Goal: Task Accomplishment & Management: Manage account settings

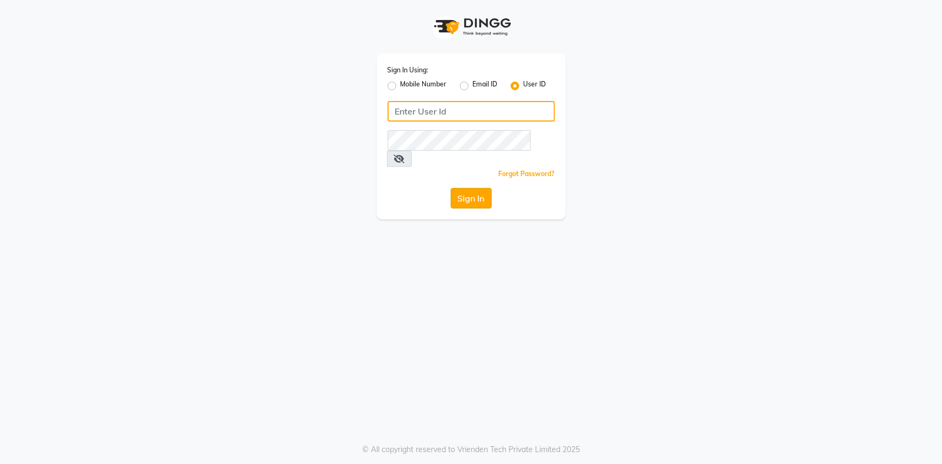
type input "e1395-01"
click at [466, 188] on button "Sign In" at bounding box center [471, 198] width 41 height 21
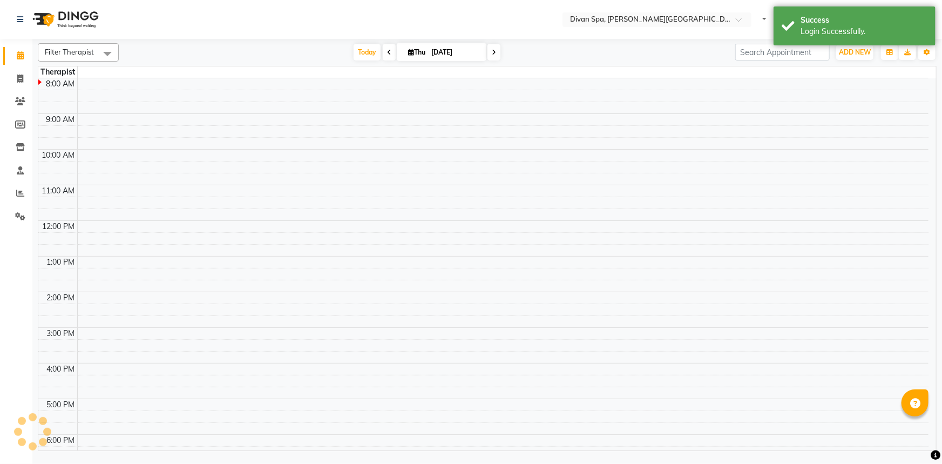
select select "en"
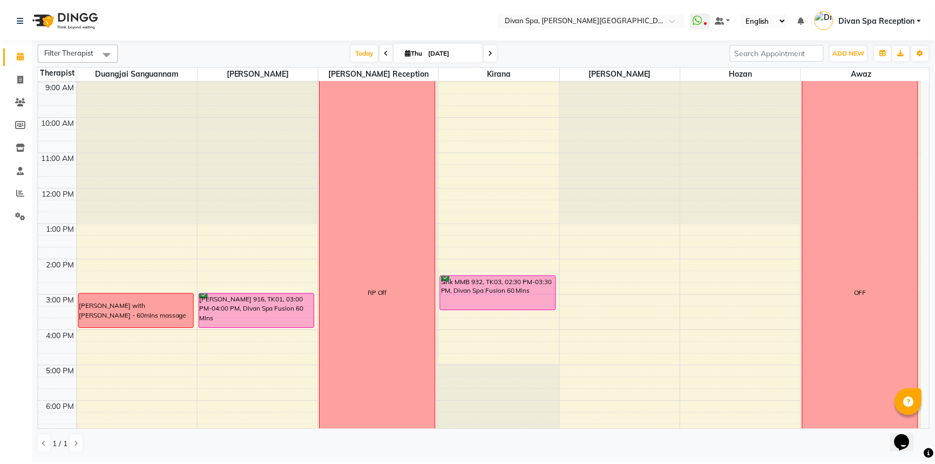
scroll to position [57, 0]
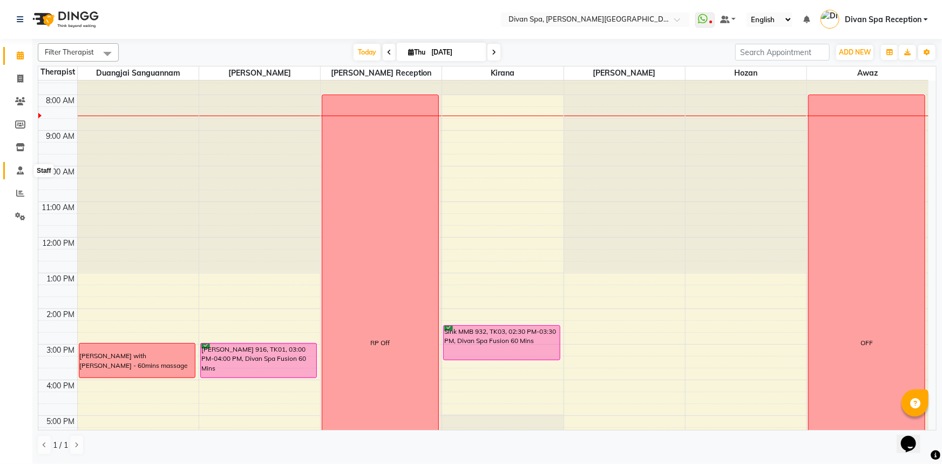
click at [17, 170] on icon at bounding box center [20, 170] width 7 height 8
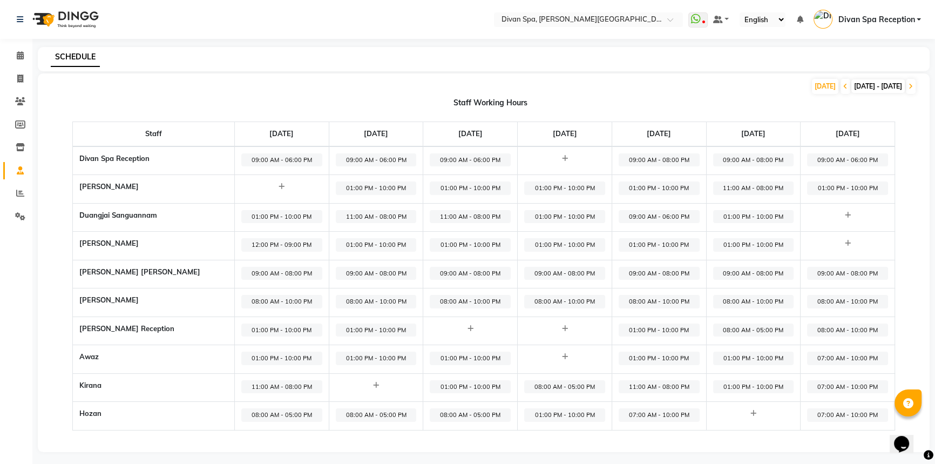
click at [570, 184] on span "01:00 PM - 10:00 PM" at bounding box center [564, 187] width 81 height 13
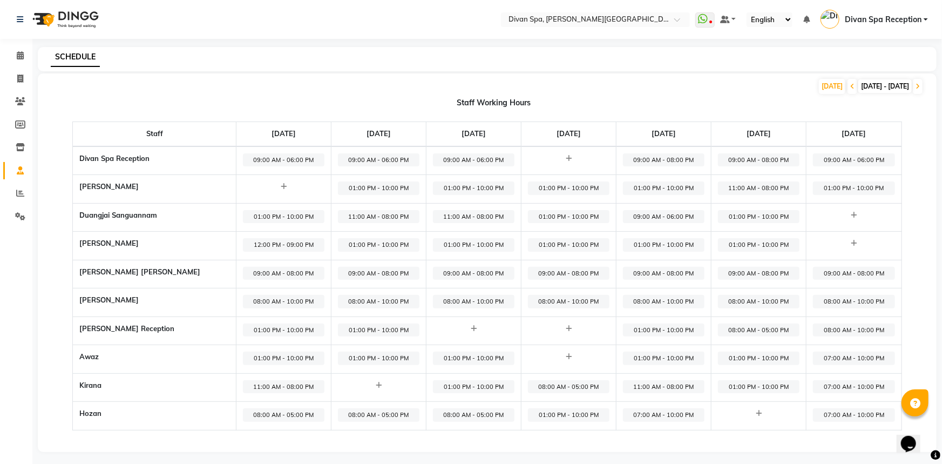
select select "01:00 PM"
select select "10:00 PM"
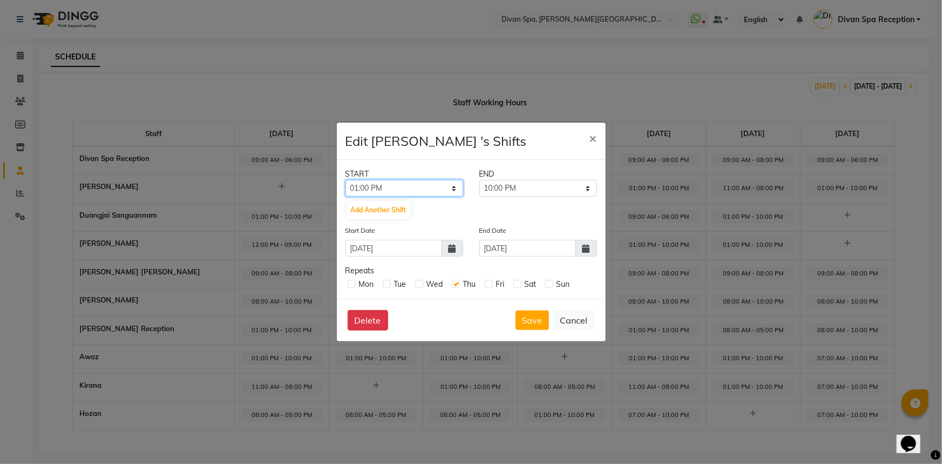
click at [453, 192] on select "12:00 AM 12:15 AM 12:30 AM 12:45 AM 01:00 AM 01:15 AM 01:30 AM 01:45 AM 02:00 A…" at bounding box center [405, 188] width 118 height 17
select select "08:00 AM"
click at [346, 180] on select "12:00 AM 12:15 AM 12:30 AM 12:45 AM 01:00 AM 01:15 AM 01:30 AM 01:45 AM 02:00 A…" at bounding box center [405, 188] width 118 height 17
click at [588, 192] on select "08:15 AM 08:30 AM 08:45 AM 09:00 AM 09:15 AM 09:30 AM 09:45 AM 10:00 AM 10:15 A…" at bounding box center [538, 188] width 118 height 17
select select "05:00 PM"
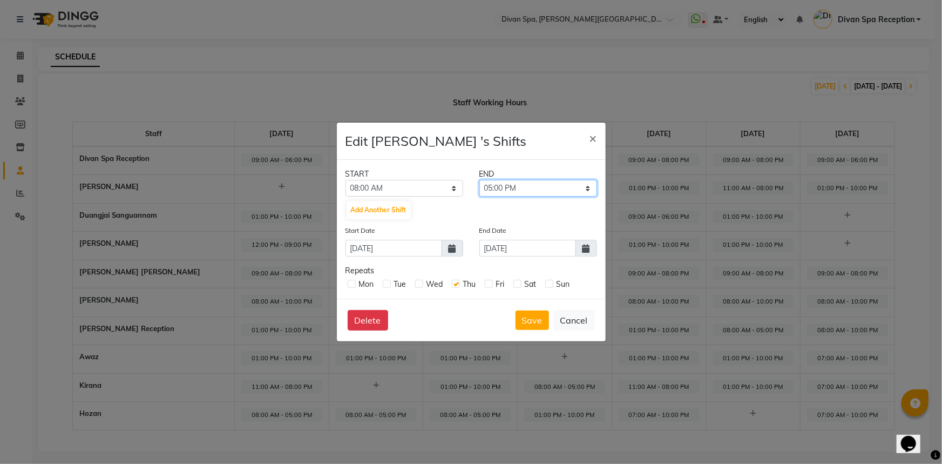
click at [479, 180] on select "08:15 AM 08:30 AM 08:45 AM 09:00 AM 09:15 AM 09:30 AM 09:45 AM 10:00 AM 10:15 A…" at bounding box center [538, 188] width 118 height 17
click at [533, 320] on button "Save" at bounding box center [532, 319] width 33 height 19
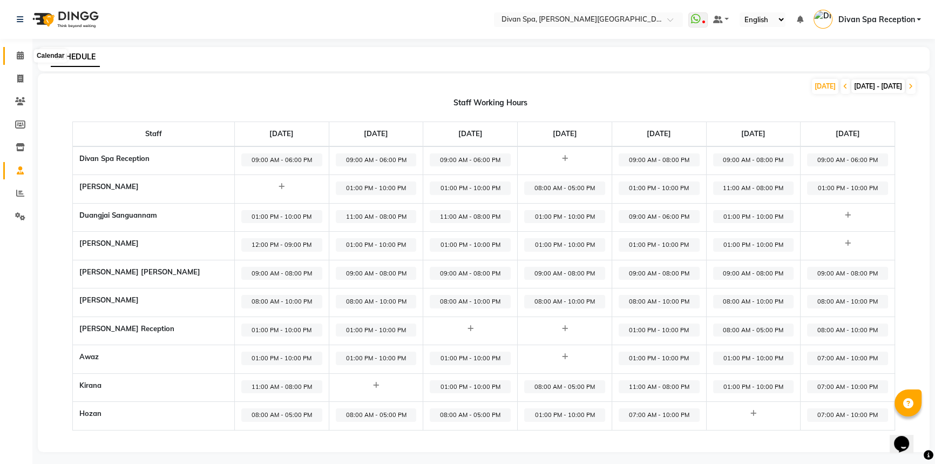
click at [22, 55] on icon at bounding box center [20, 55] width 7 height 8
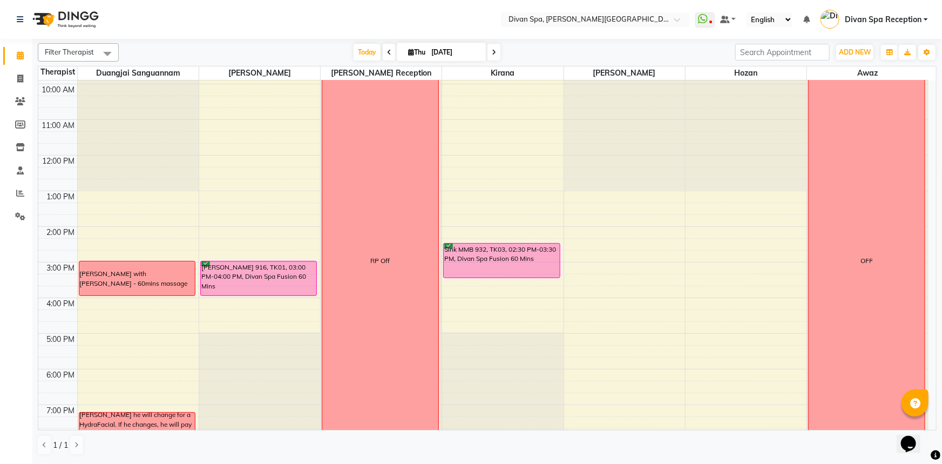
scroll to position [147, 0]
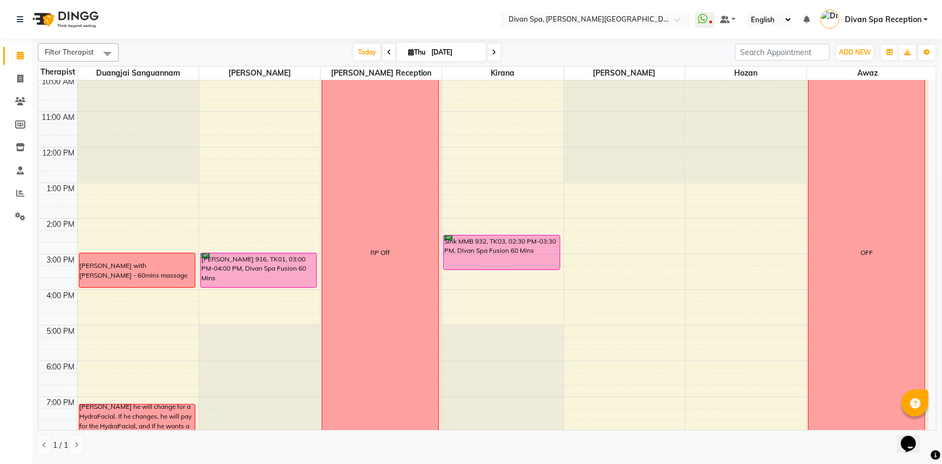
click at [211, 292] on div "6:00 AM 7:00 AM 8:00 AM 9:00 AM 10:00 AM 11:00 AM 12:00 PM 1:00 PM 2:00 PM 3:00…" at bounding box center [483, 236] width 890 height 605
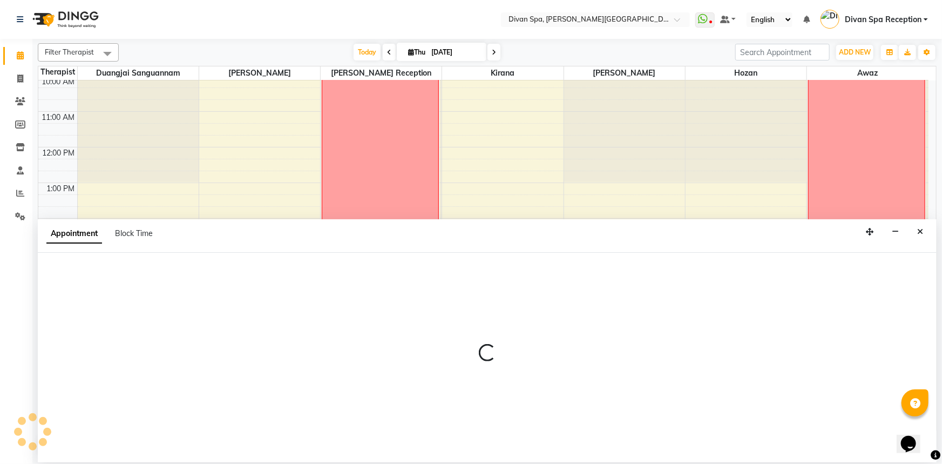
select select "17310"
select select "tentative"
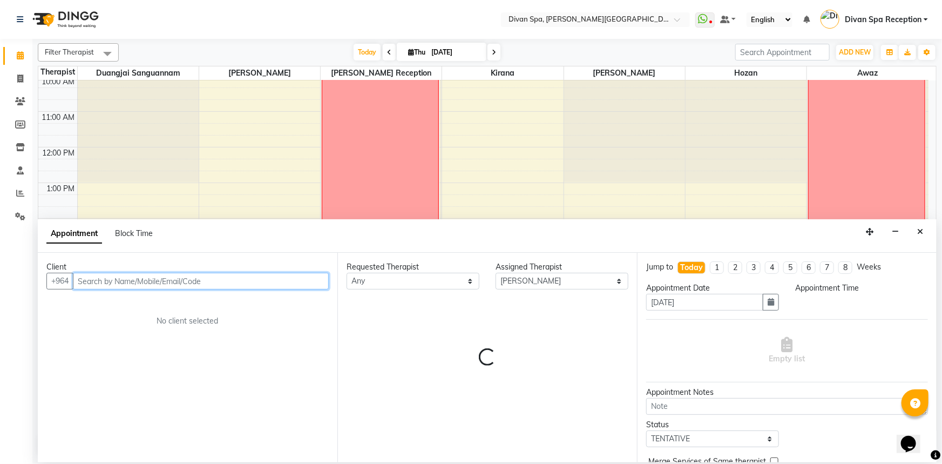
select select "960"
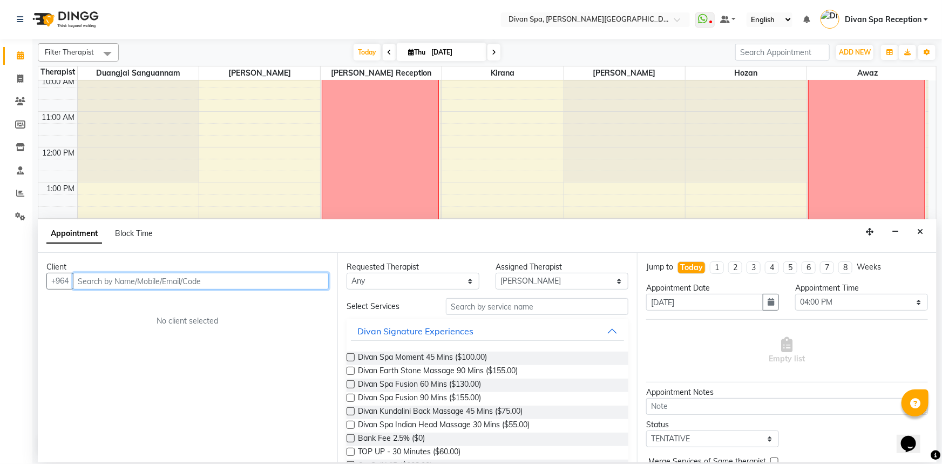
click at [180, 282] on input "text" at bounding box center [201, 281] width 256 height 17
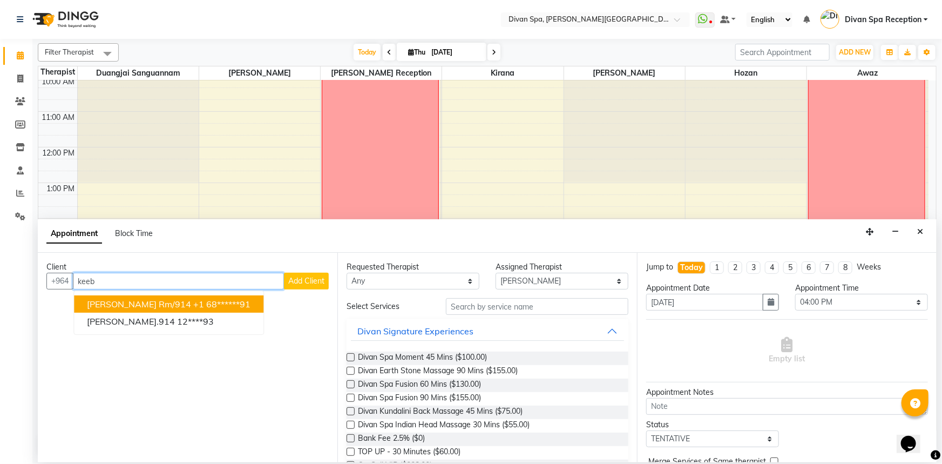
click at [152, 300] on span "[PERSON_NAME] Rm/914" at bounding box center [139, 304] width 104 height 11
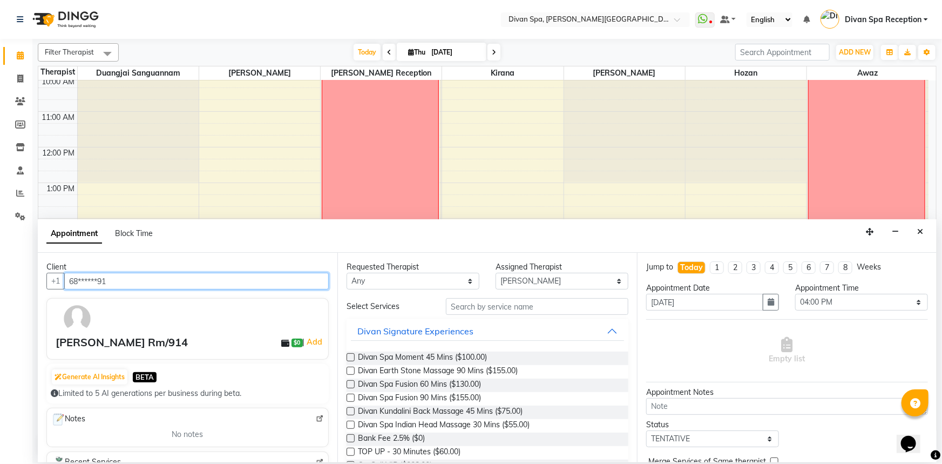
type input "68******91"
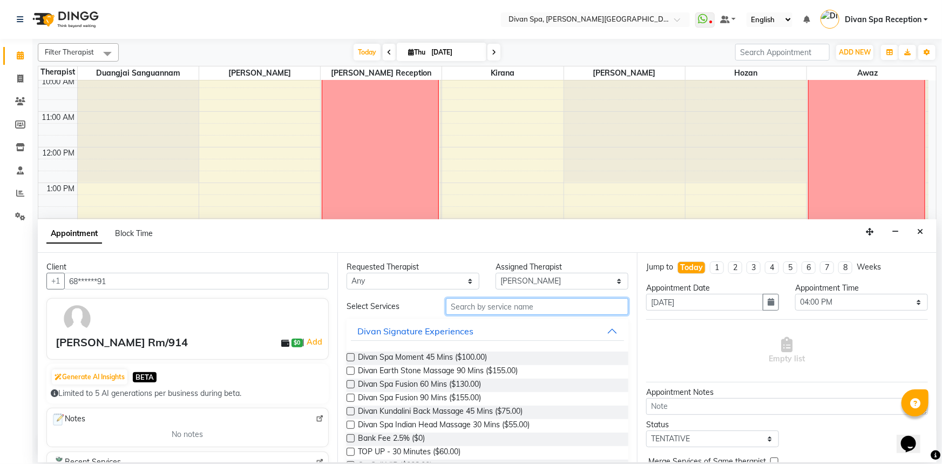
click at [465, 309] on input "text" at bounding box center [537, 306] width 182 height 17
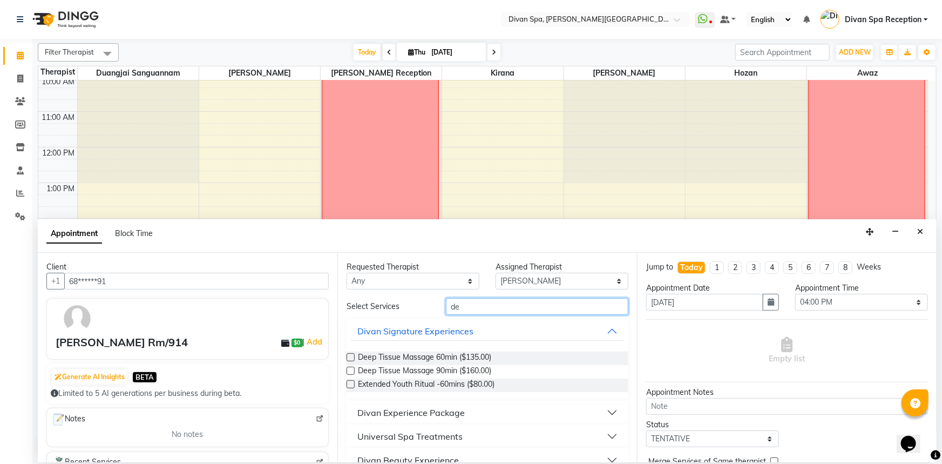
type input "de"
click at [350, 370] on label at bounding box center [351, 371] width 8 height 8
click at [350, 370] on input "checkbox" at bounding box center [350, 371] width 7 height 7
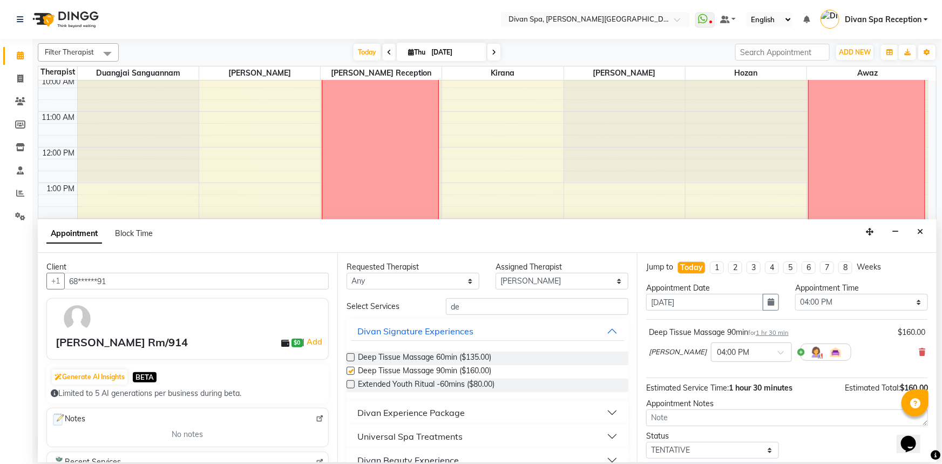
checkbox input "false"
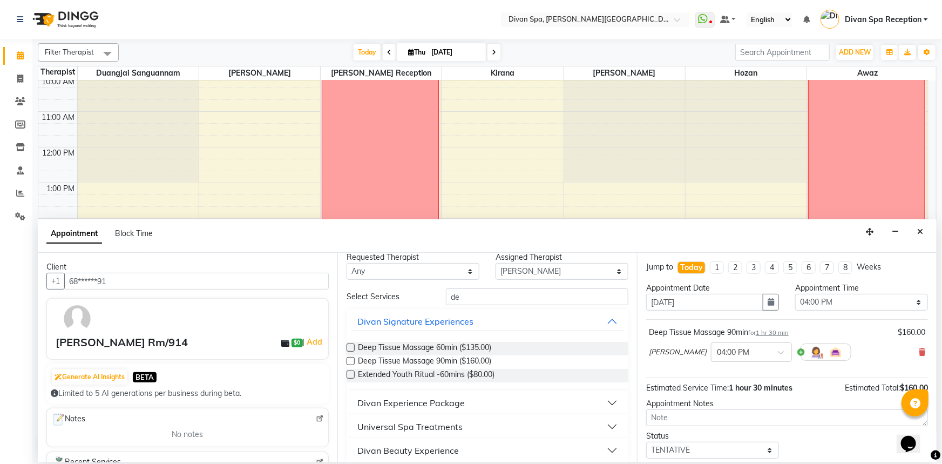
scroll to position [18, 0]
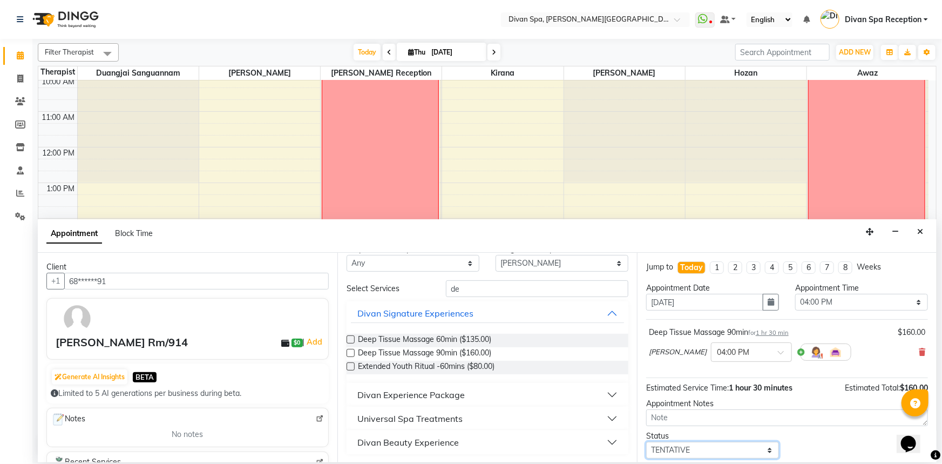
click at [766, 452] on select "Select TENTATIVE CONFIRM CHECK-IN UPCOMING" at bounding box center [712, 450] width 133 height 17
select select "confirm booking"
click at [646, 442] on select "Select TENTATIVE CONFIRM CHECK-IN UPCOMING" at bounding box center [712, 450] width 133 height 17
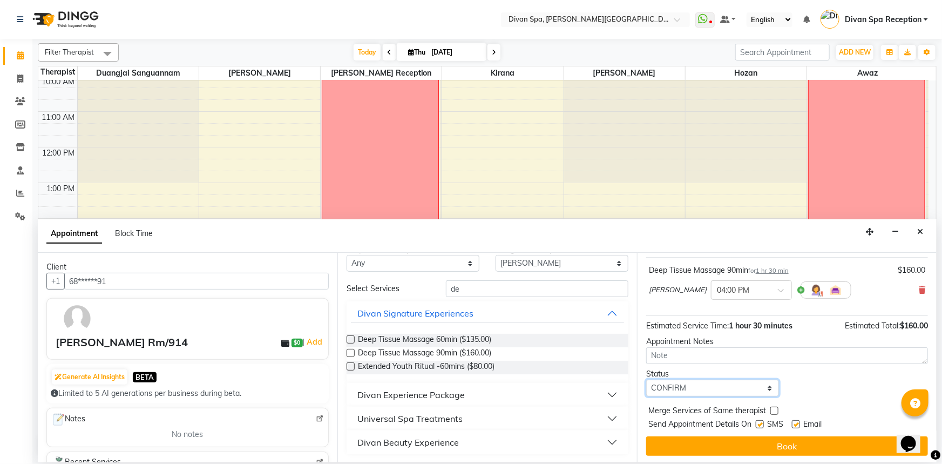
scroll to position [64, 0]
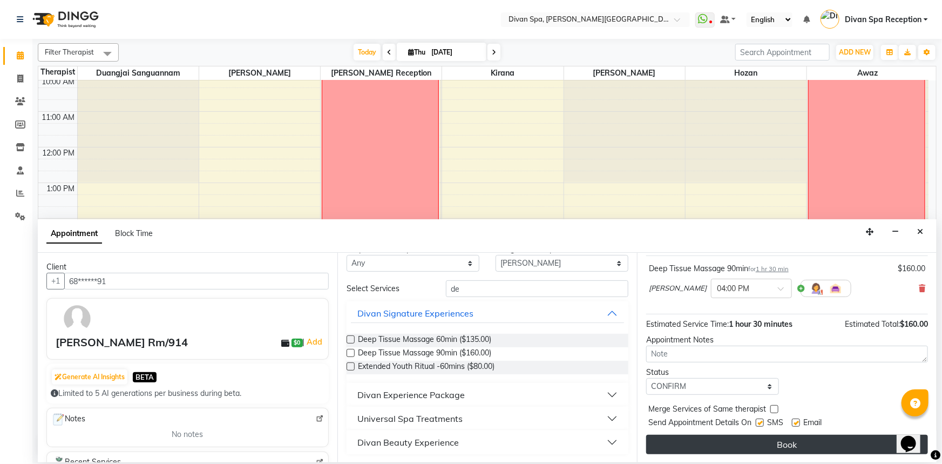
click at [777, 445] on button "Book" at bounding box center [787, 444] width 282 height 19
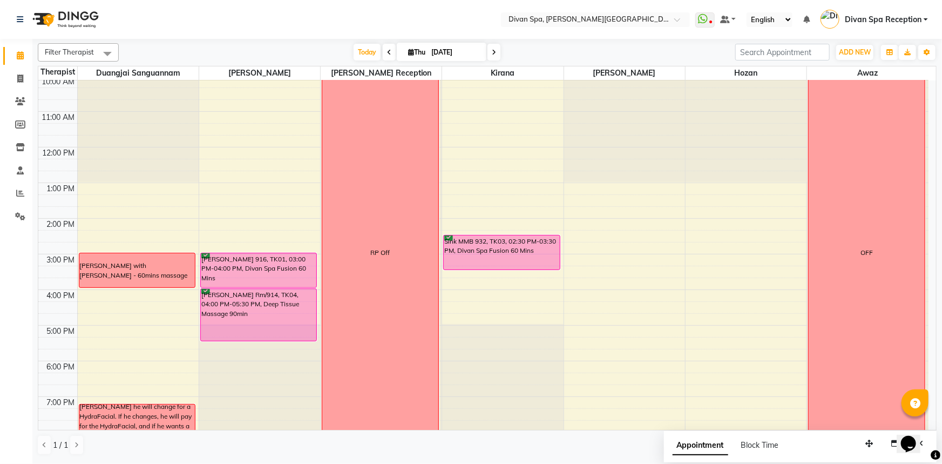
click at [220, 320] on div "[PERSON_NAME] Rm/914, TK04, 04:00 PM-05:30 PM, Deep Tissue Massage 90min" at bounding box center [259, 315] width 116 height 52
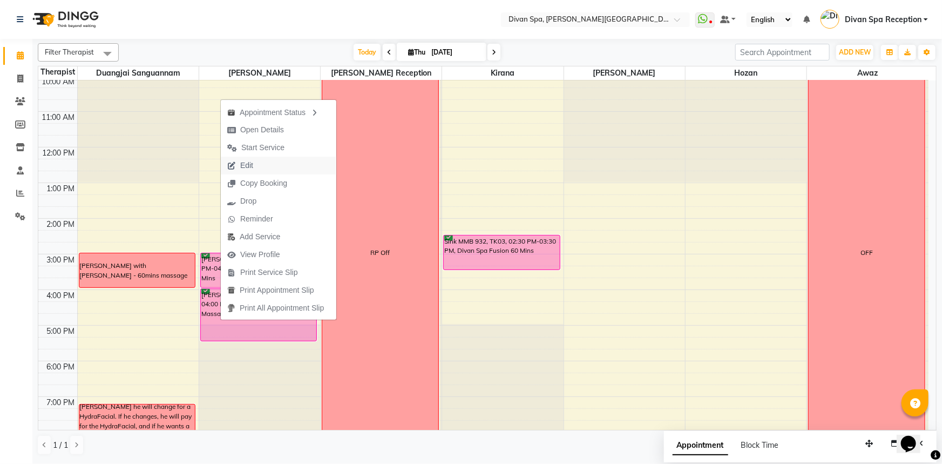
click at [255, 162] on span "Edit" at bounding box center [240, 166] width 39 height 18
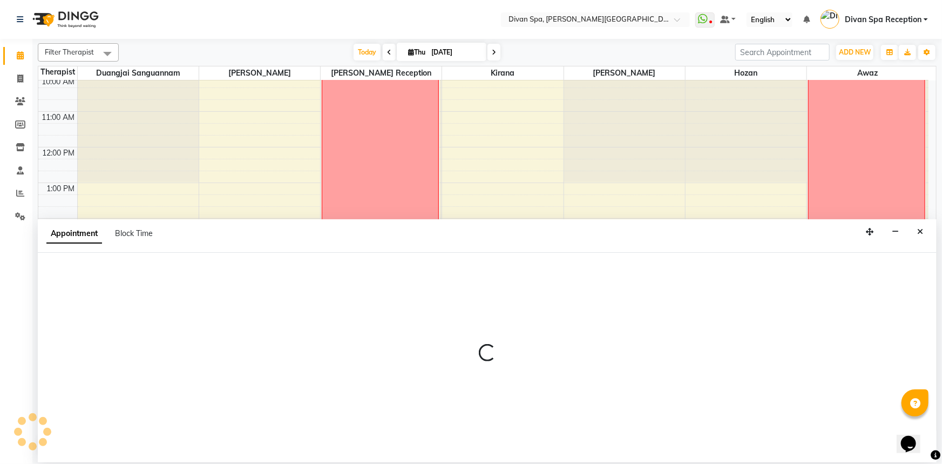
select select "tentative"
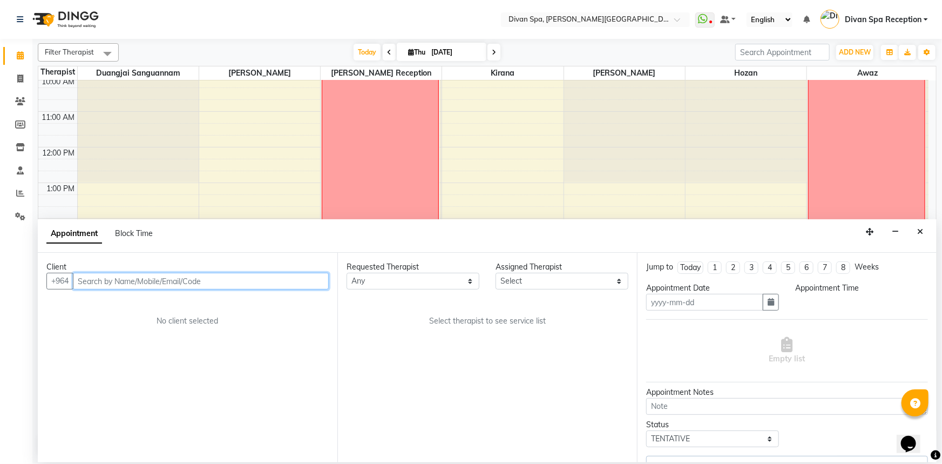
type input "[DATE]"
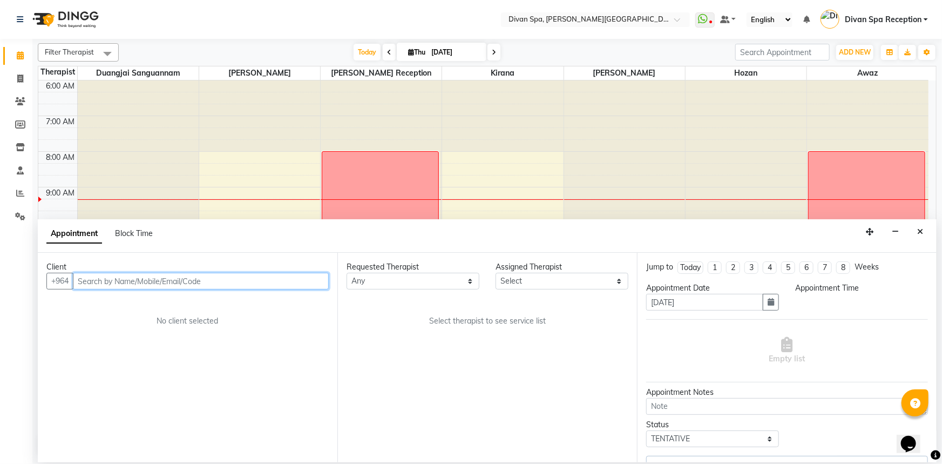
select select "confirm booking"
select select "960"
select select "17310"
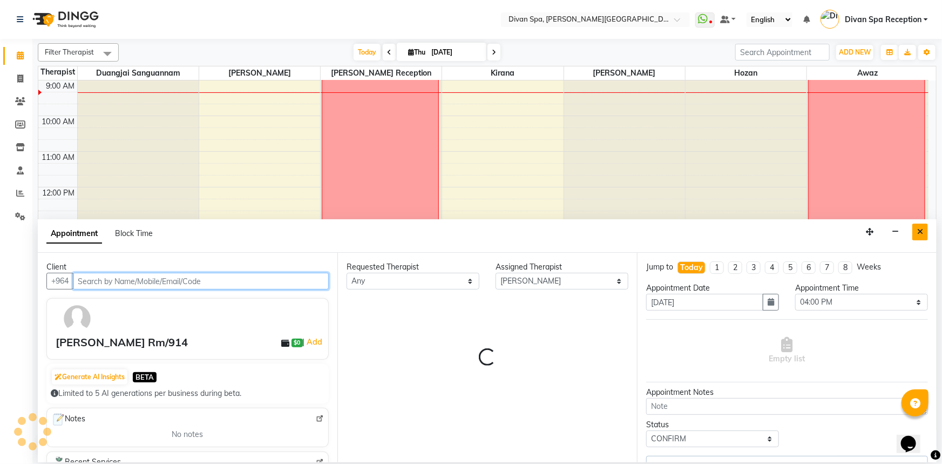
select select "2804"
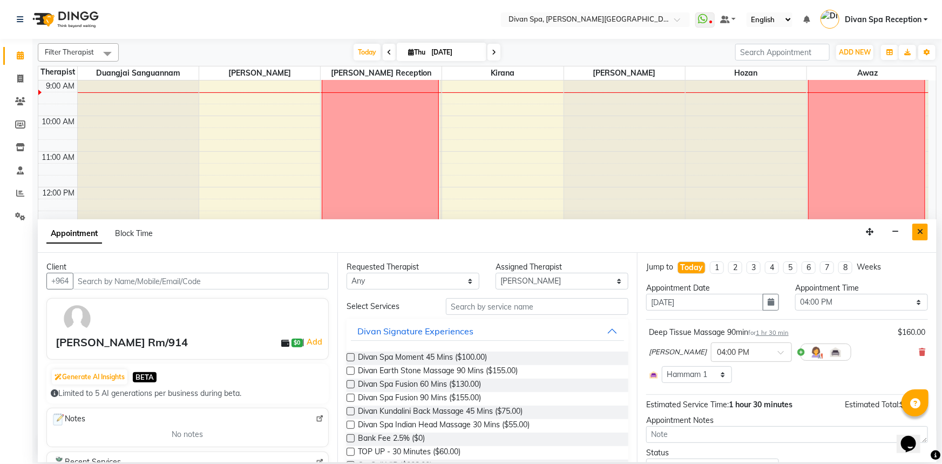
click at [921, 231] on icon "Close" at bounding box center [920, 232] width 6 height 8
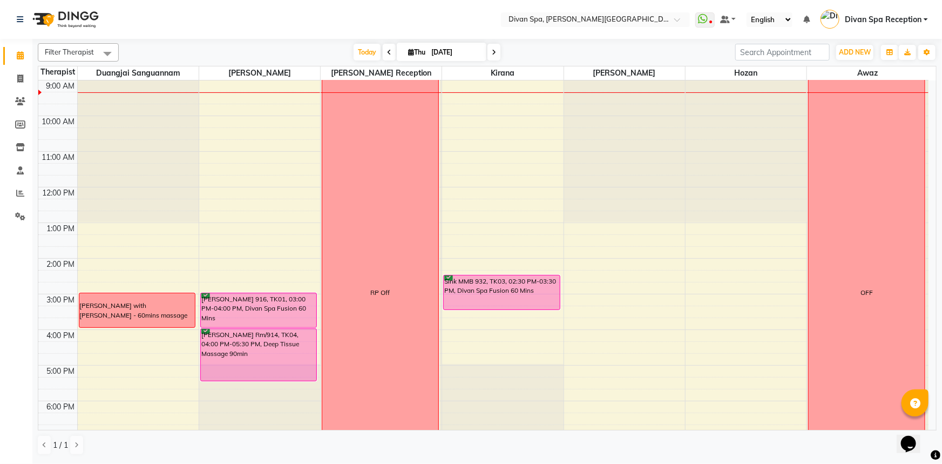
click at [240, 361] on div "[PERSON_NAME] Rm/914, TK04, 04:00 PM-05:30 PM, Deep Tissue Massage 90min" at bounding box center [259, 355] width 116 height 52
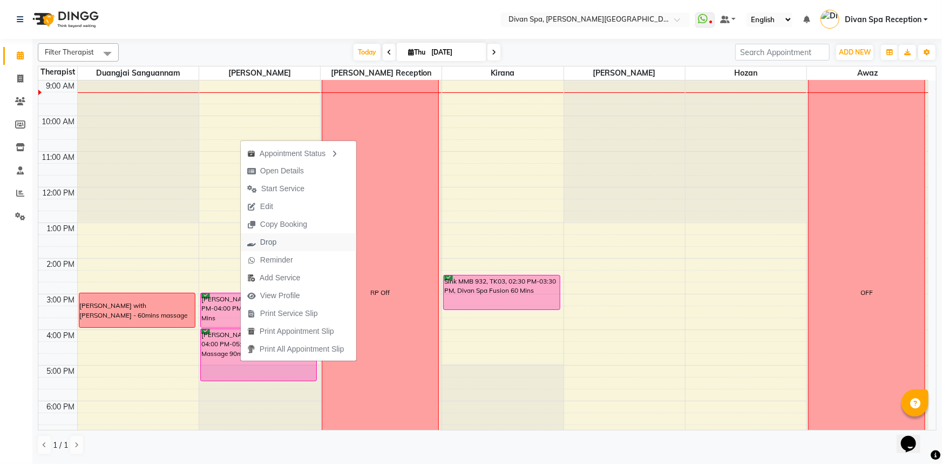
click at [277, 243] on span "Drop" at bounding box center [262, 242] width 42 height 18
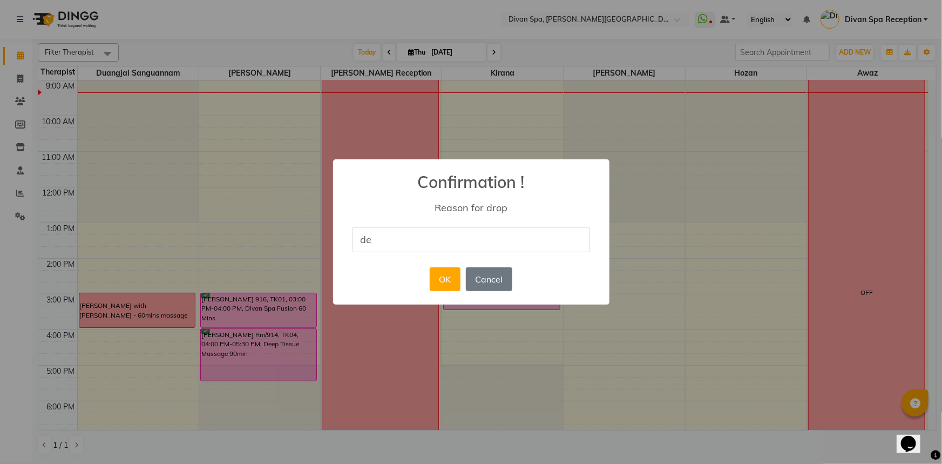
type input "d"
type input "wrong name"
click at [448, 276] on button "OK" at bounding box center [445, 279] width 31 height 24
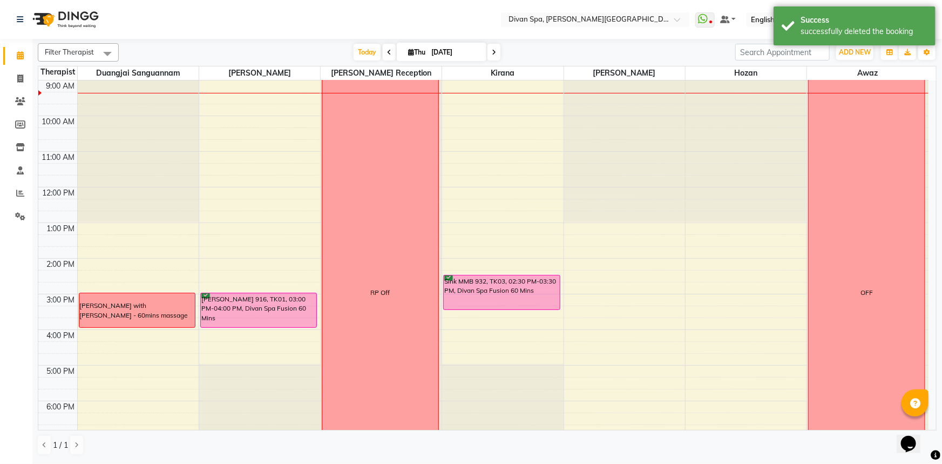
click at [211, 343] on div "6:00 AM 7:00 AM 8:00 AM 9:00 AM 10:00 AM 11:00 AM 12:00 PM 1:00 PM 2:00 PM 3:00…" at bounding box center [483, 276] width 890 height 605
select select "17310"
select select "tentative"
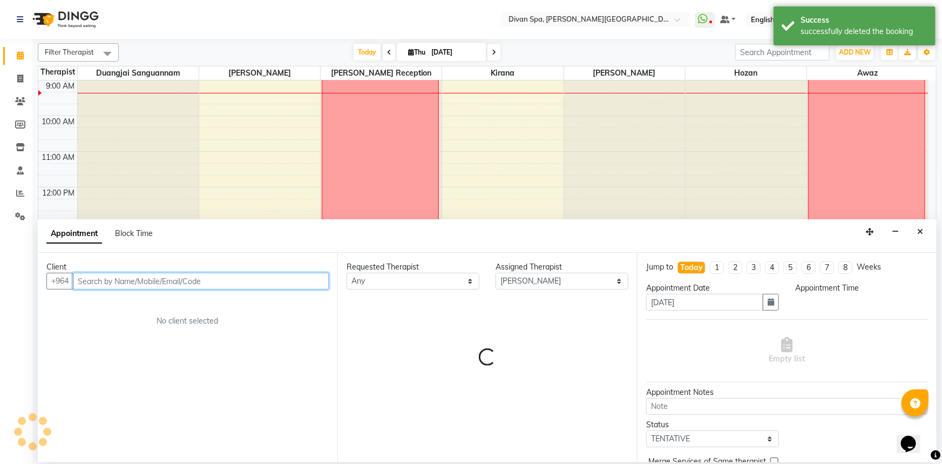
select select "975"
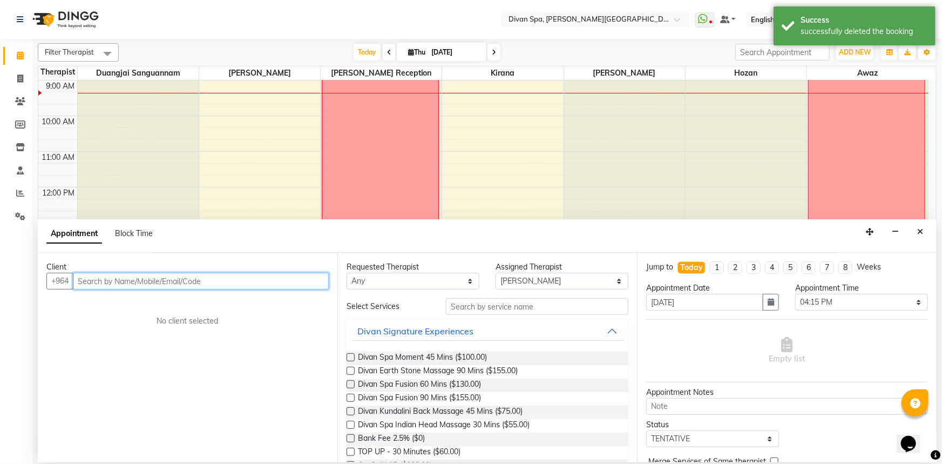
click at [198, 282] on input "text" at bounding box center [201, 281] width 256 height 17
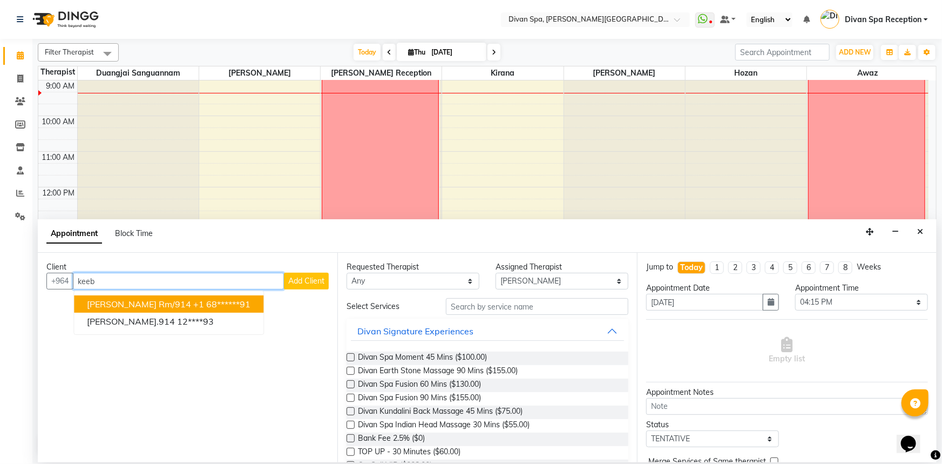
click at [193, 305] on ngb-highlight "+1 68******91" at bounding box center [221, 304] width 57 height 11
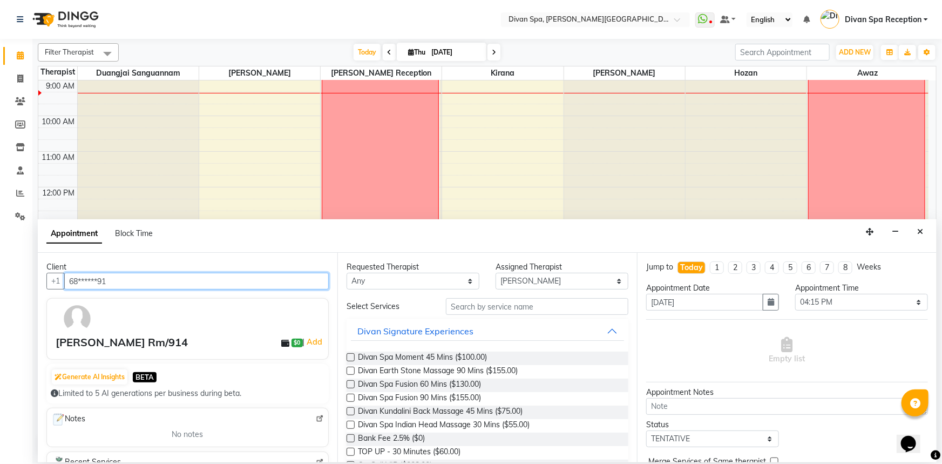
type input "68******91"
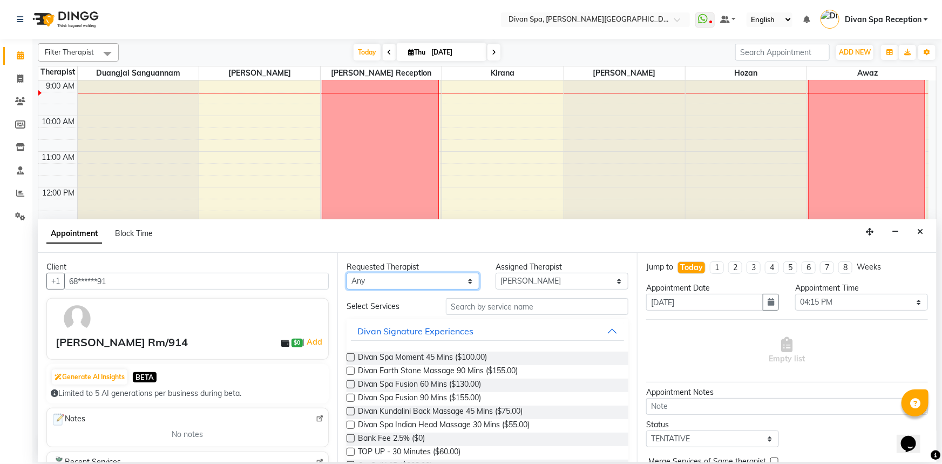
click at [469, 281] on select "Any [PERSON_NAME] Duangjai Sanguannam [PERSON_NAME] [PERSON_NAME] Reception [PE…" at bounding box center [413, 281] width 133 height 17
select select "17310"
click at [347, 273] on select "Any [PERSON_NAME] Duangjai Sanguannam [PERSON_NAME] [PERSON_NAME] Reception [PE…" at bounding box center [413, 281] width 133 height 17
click at [531, 310] on input "text" at bounding box center [537, 306] width 182 height 17
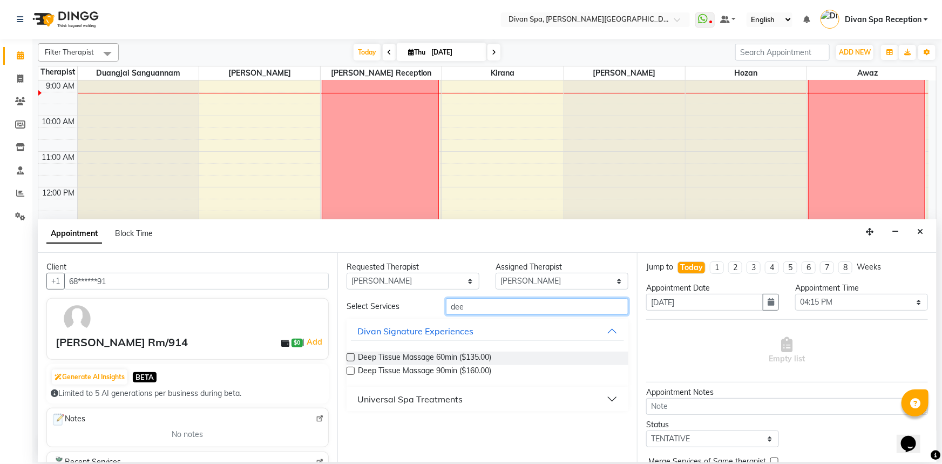
type input "dee"
click at [349, 368] on label at bounding box center [351, 371] width 8 height 8
click at [349, 368] on input "checkbox" at bounding box center [350, 371] width 7 height 7
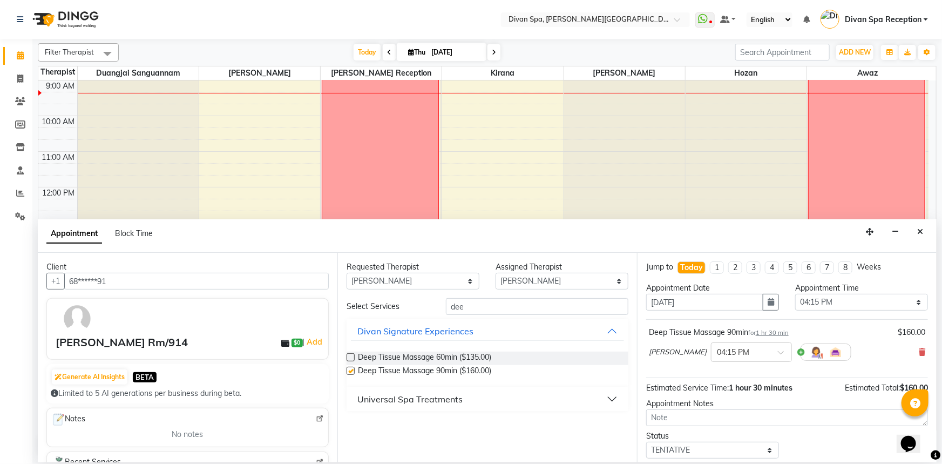
checkbox input "false"
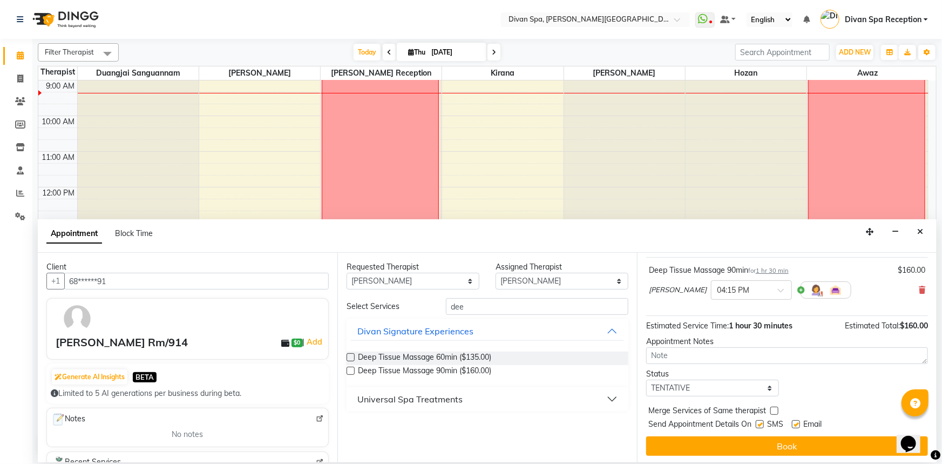
scroll to position [64, 0]
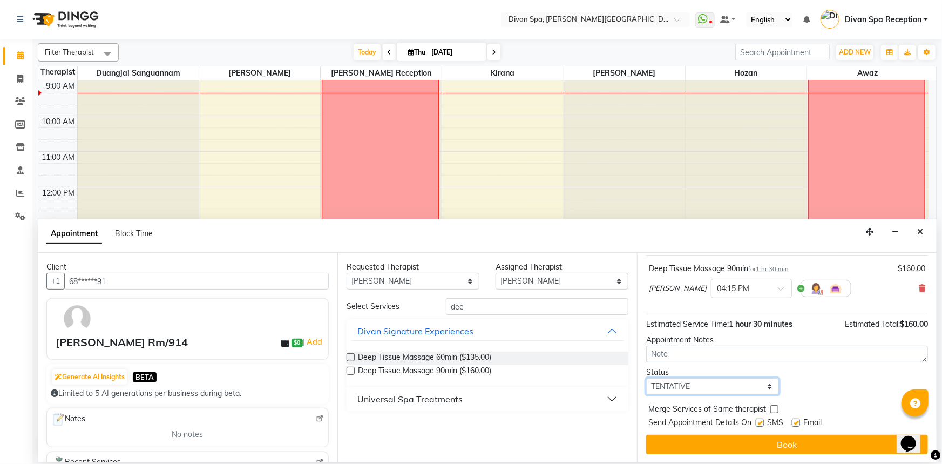
click at [764, 386] on select "Select TENTATIVE CONFIRM CHECK-IN UPCOMING" at bounding box center [712, 386] width 133 height 17
select select "confirm booking"
click at [646, 378] on select "Select TENTATIVE CONFIRM CHECK-IN UPCOMING" at bounding box center [712, 386] width 133 height 17
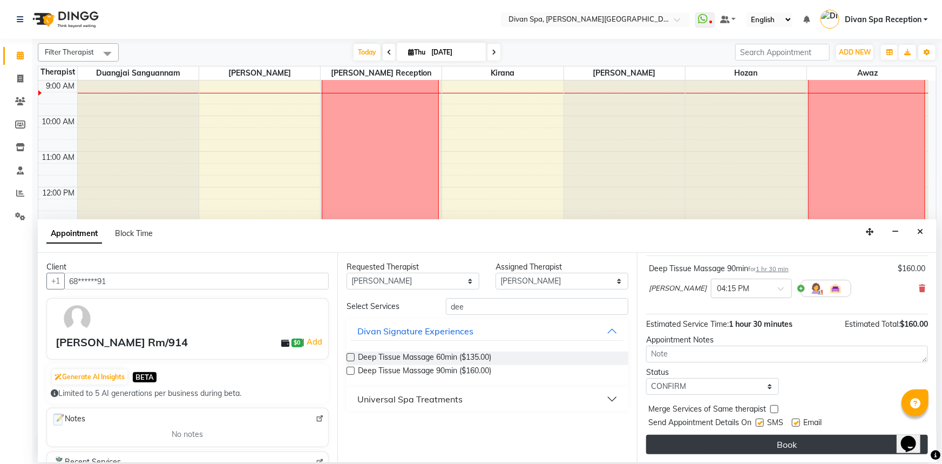
click at [757, 438] on button "Book" at bounding box center [787, 444] width 282 height 19
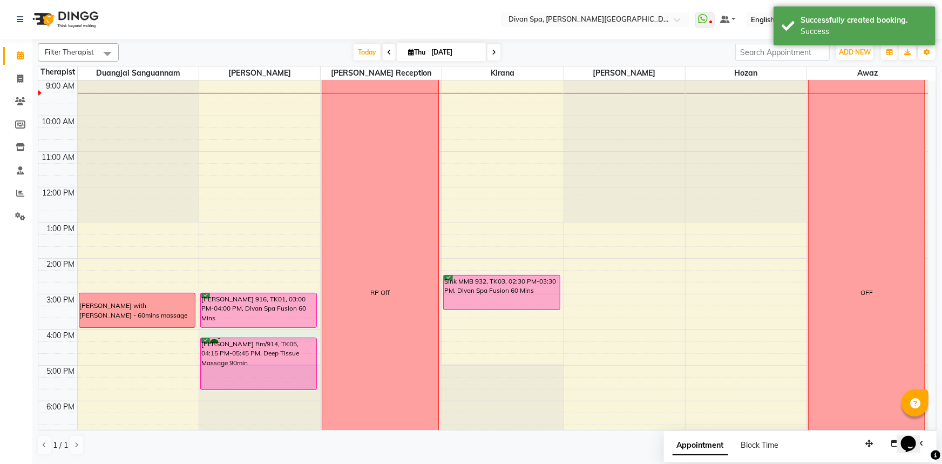
click at [276, 331] on div "6:00 AM 7:00 AM 8:00 AM 9:00 AM 10:00 AM 11:00 AM 12:00 PM 1:00 PM 2:00 PM 3:00…" at bounding box center [483, 276] width 890 height 605
select select "17310"
select select "960"
select select "tentative"
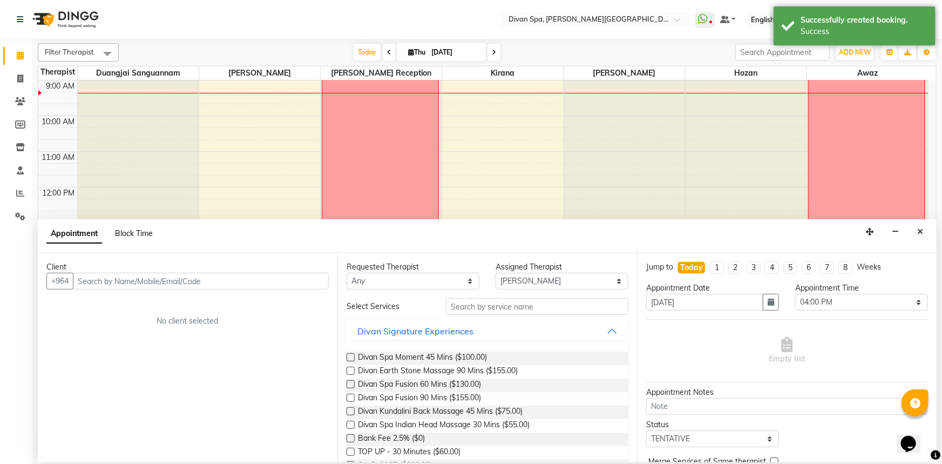
click at [145, 232] on span "Block Time" at bounding box center [134, 233] width 38 height 10
select select "17310"
select select "960"
select select "975"
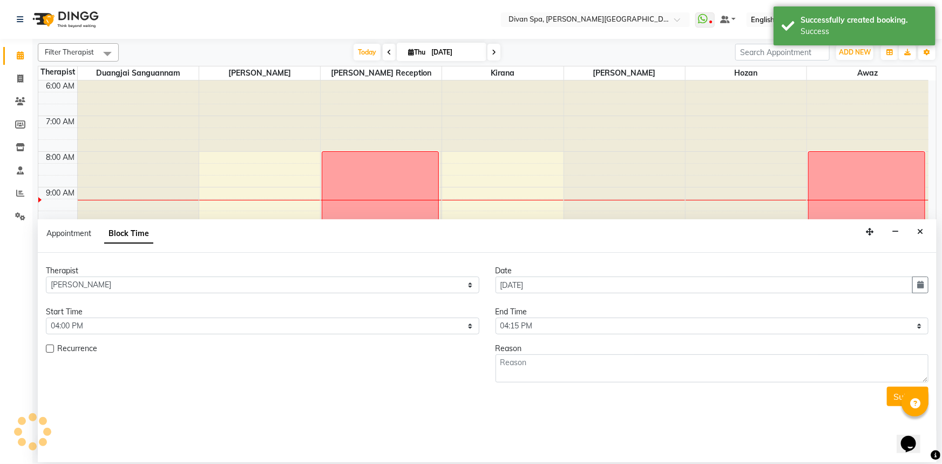
scroll to position [107, 0]
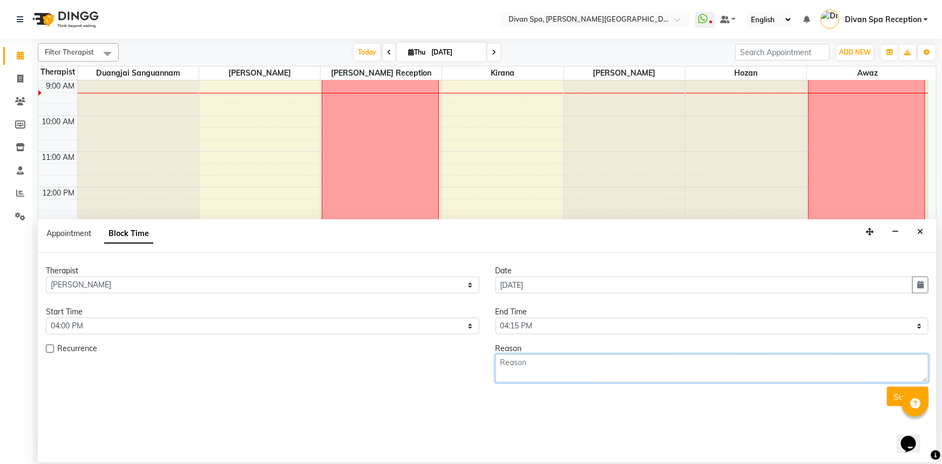
click at [537, 363] on textarea at bounding box center [713, 368] width 434 height 28
type textarea "r"
type textarea "Requested [PERSON_NAME]"
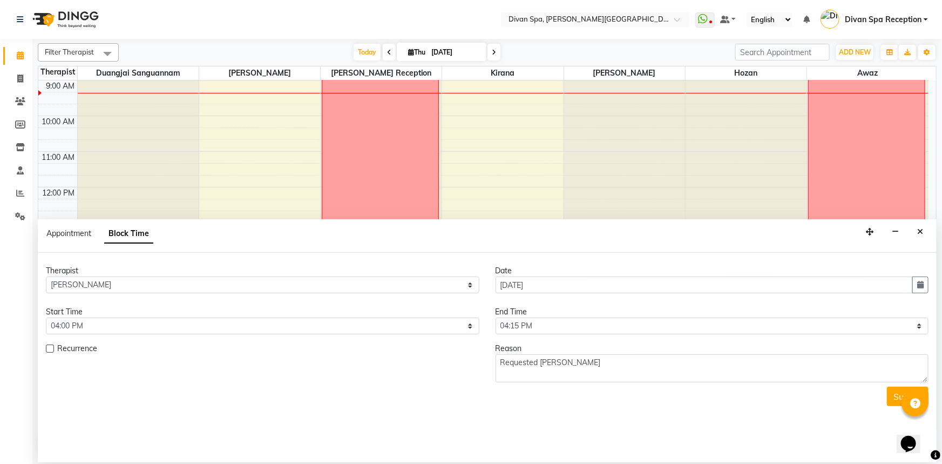
click at [898, 389] on button "Submit" at bounding box center [908, 396] width 42 height 19
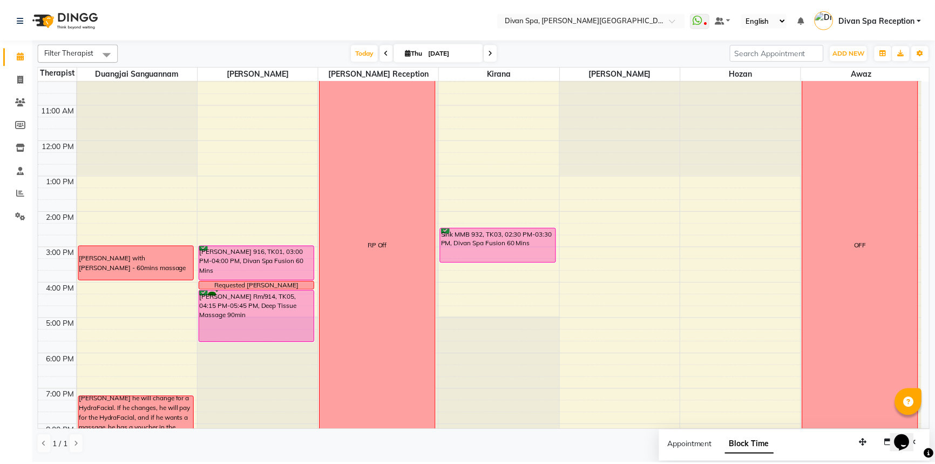
scroll to position [155, 0]
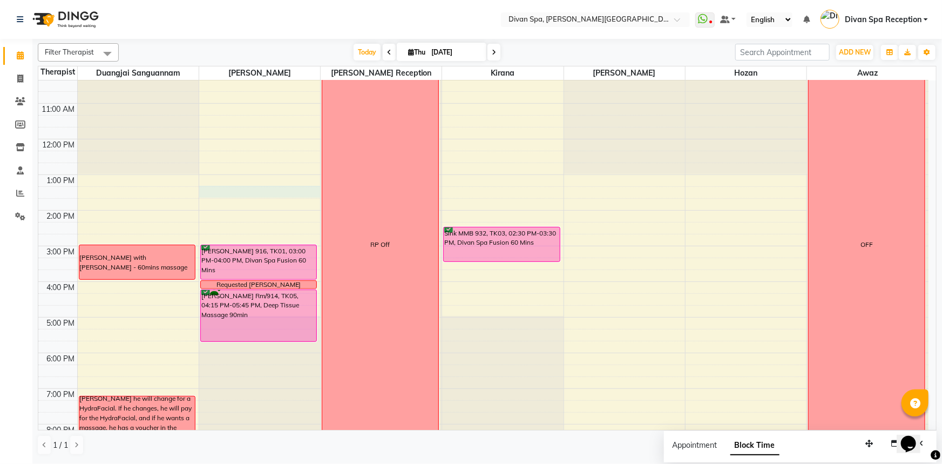
click at [264, 193] on div "6:00 AM 7:00 AM 8:00 AM 9:00 AM 10:00 AM 11:00 AM 12:00 PM 1:00 PM 2:00 PM 3:00…" at bounding box center [483, 227] width 890 height 605
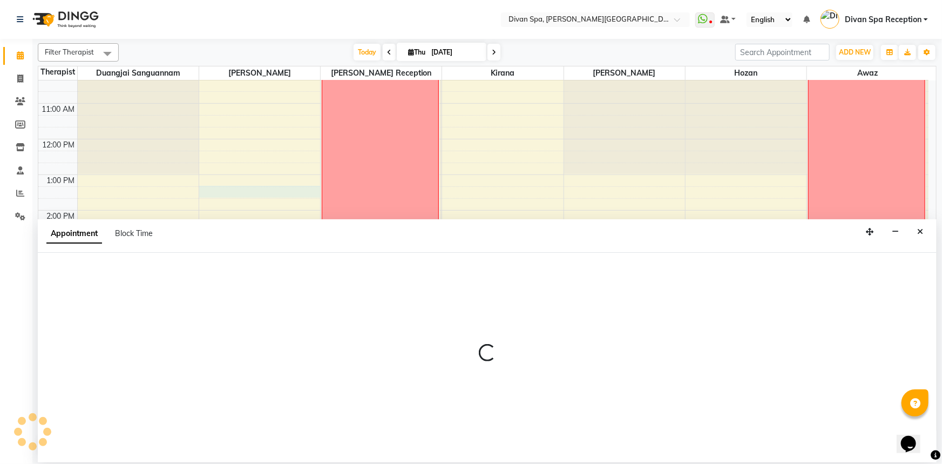
select select "17310"
select select "795"
select select "tentative"
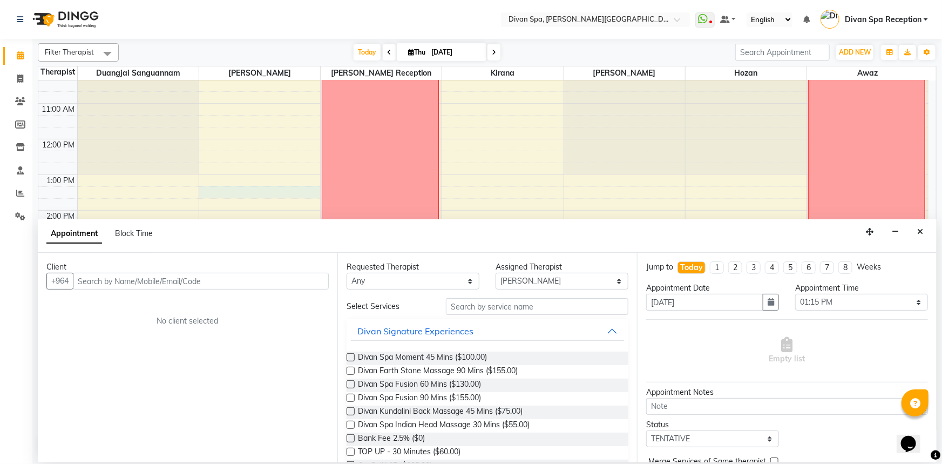
click at [199, 283] on input "text" at bounding box center [201, 281] width 256 height 17
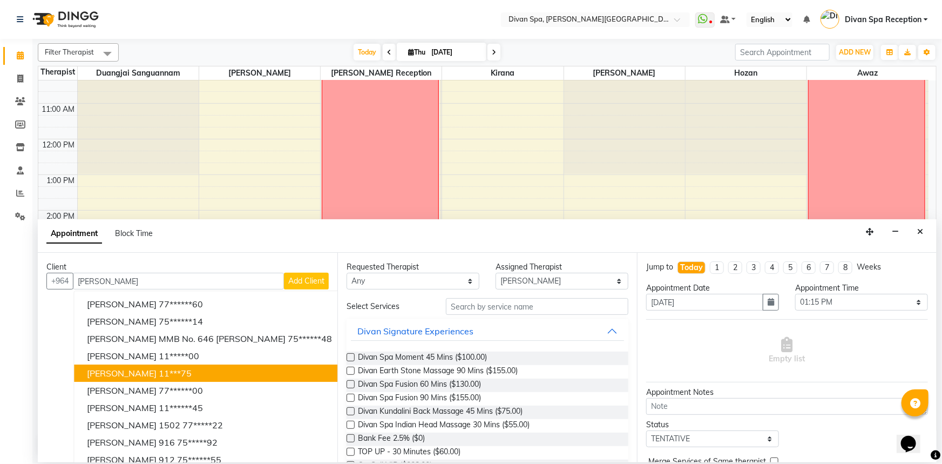
click at [201, 371] on button "[PERSON_NAME] 11***75" at bounding box center [209, 372] width 271 height 17
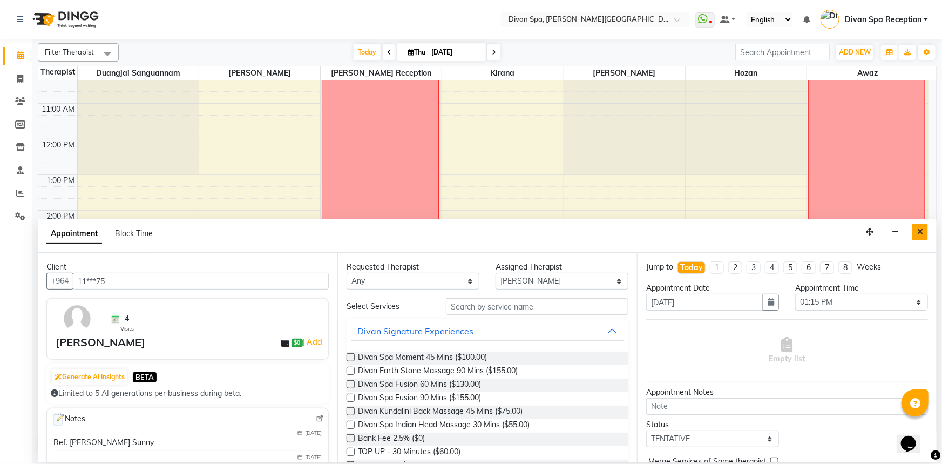
type input "11***75"
click at [923, 231] on icon "Close" at bounding box center [920, 232] width 6 height 8
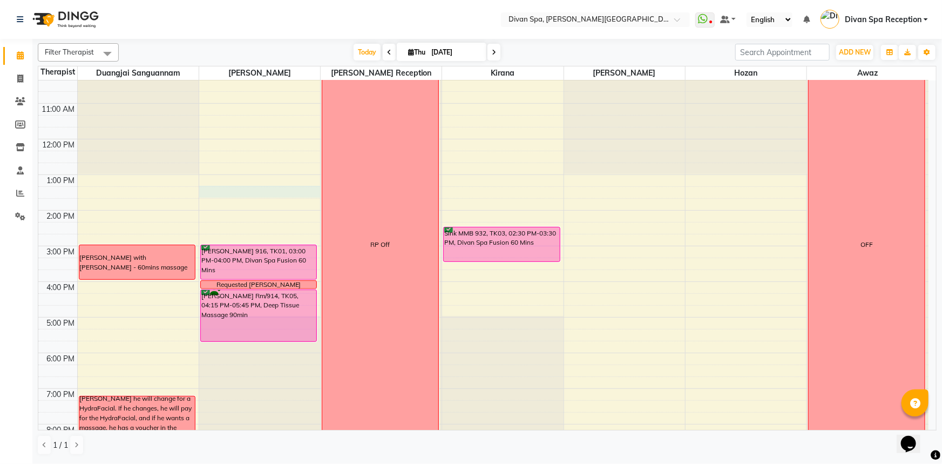
click at [215, 187] on div "6:00 AM 7:00 AM 8:00 AM 9:00 AM 10:00 AM 11:00 AM 12:00 PM 1:00 PM 2:00 PM 3:00…" at bounding box center [483, 227] width 890 height 605
select select "17310"
select select "795"
select select "tentative"
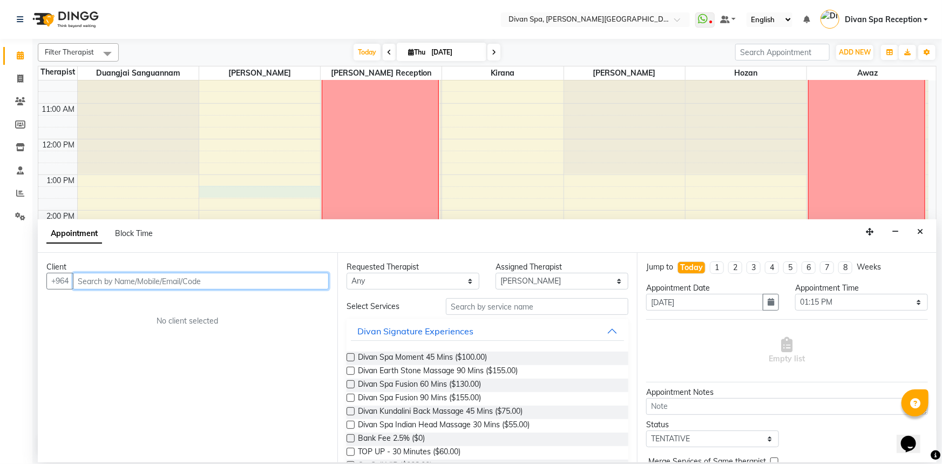
click at [165, 287] on input "text" at bounding box center [201, 281] width 256 height 17
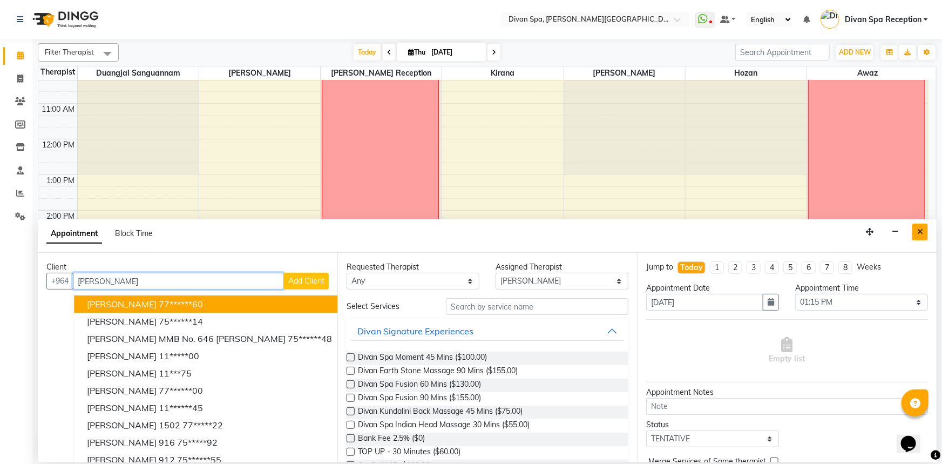
type input "[PERSON_NAME]"
click at [925, 232] on button "Close" at bounding box center [920, 232] width 16 height 17
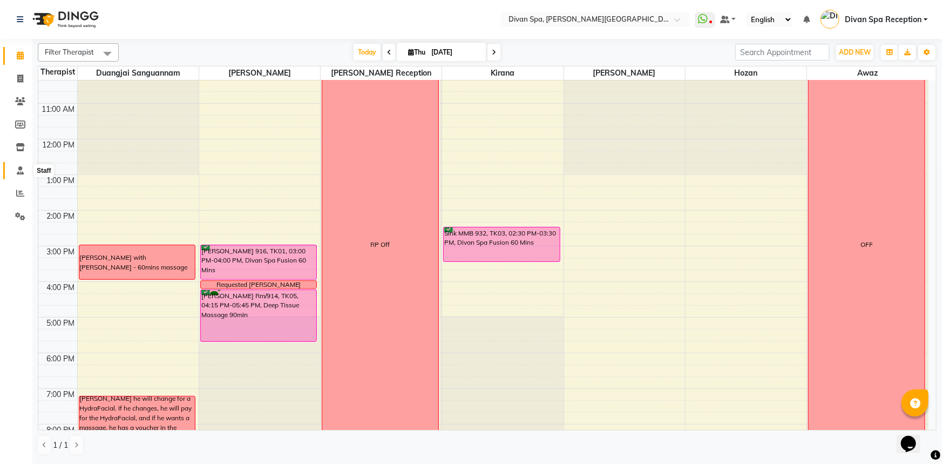
click at [17, 168] on icon at bounding box center [20, 170] width 7 height 8
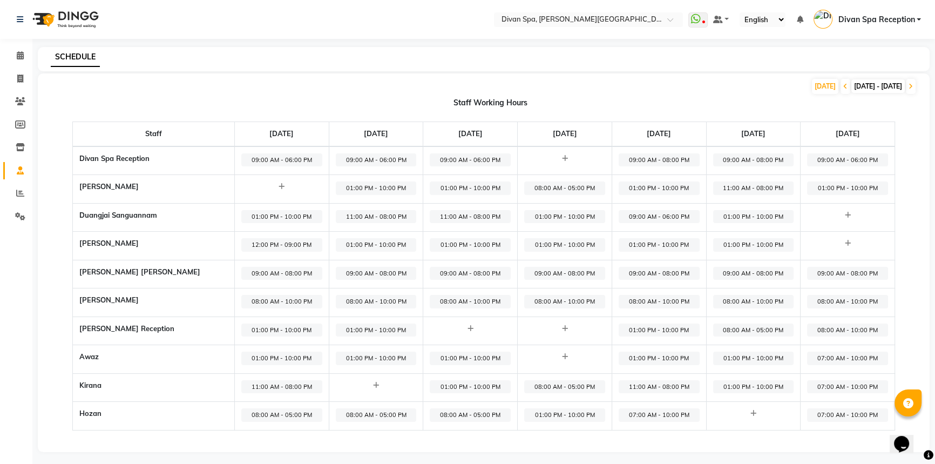
click at [550, 384] on span "08:00 AM - 05:00 PM" at bounding box center [564, 386] width 81 height 13
select select "08:00 AM"
select select "05:00 PM"
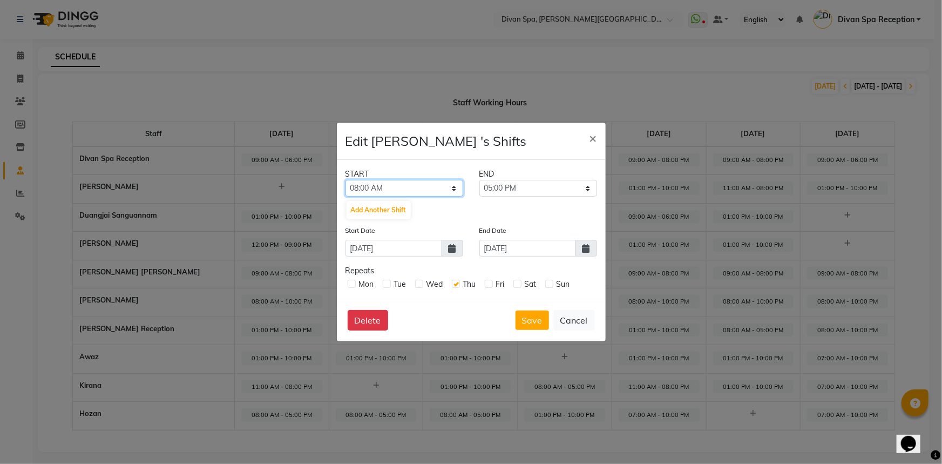
click at [450, 195] on select "12:00 AM 12:15 AM 12:30 AM 12:45 AM 01:00 AM 01:15 AM 01:30 AM 01:45 AM 02:00 A…" at bounding box center [405, 188] width 118 height 17
select select "11:00 AM"
click at [346, 180] on select "12:00 AM 12:15 AM 12:30 AM 12:45 AM 01:00 AM 01:15 AM 01:30 AM 01:45 AM 02:00 A…" at bounding box center [405, 188] width 118 height 17
click at [583, 191] on select "11:15 AM 11:30 AM 11:45 AM 12:00 PM 12:15 PM 12:30 PM 12:45 PM 01:00 PM 01:15 P…" at bounding box center [538, 188] width 118 height 17
click at [479, 180] on select "11:15 AM 11:30 AM 11:45 AM 12:00 PM 12:15 PM 12:30 PM 12:45 PM 01:00 PM 01:15 P…" at bounding box center [538, 188] width 118 height 17
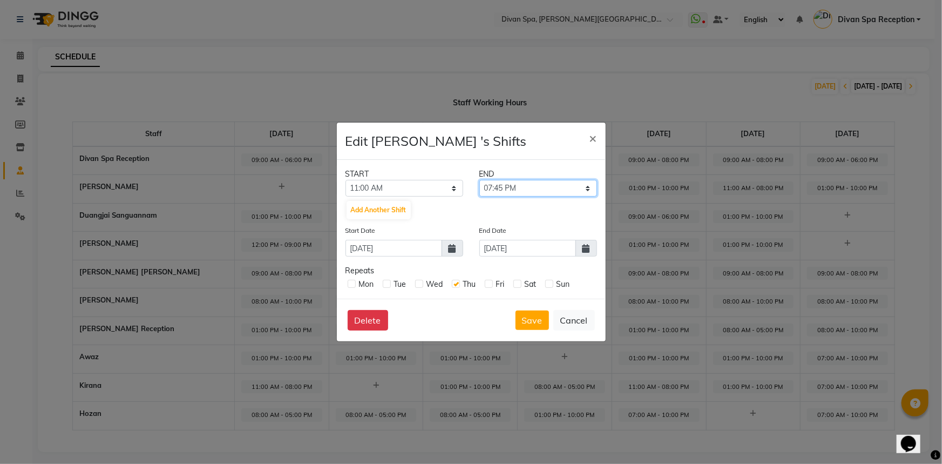
click at [588, 188] on select "11:15 AM 11:30 AM 11:45 AM 12:00 PM 12:15 PM 12:30 PM 12:45 PM 01:00 PM 01:15 P…" at bounding box center [538, 188] width 118 height 17
select select "08:00 PM"
click at [479, 180] on select "11:15 AM 11:30 AM 11:45 AM 12:00 PM 12:15 PM 12:30 PM 12:45 PM 01:00 PM 01:15 P…" at bounding box center [538, 188] width 118 height 17
click at [534, 318] on button "Save" at bounding box center [532, 319] width 33 height 19
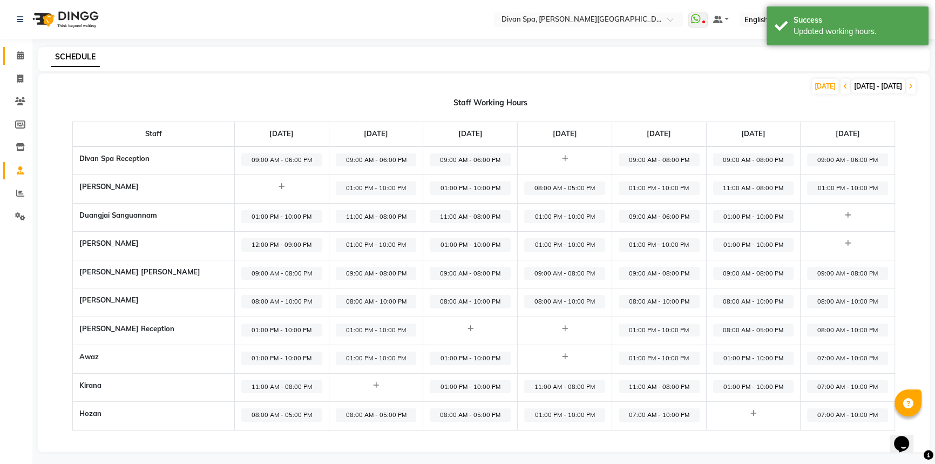
click at [24, 54] on span at bounding box center [20, 56] width 19 height 12
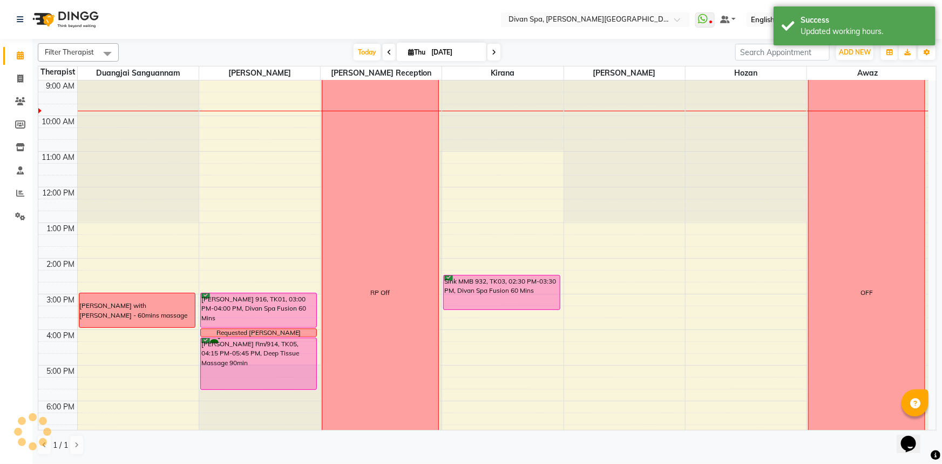
scroll to position [156, 0]
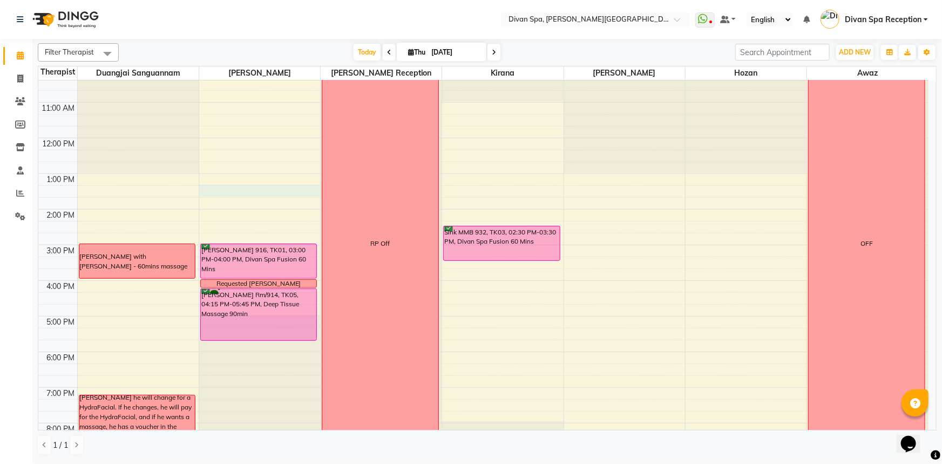
click at [226, 188] on div "6:00 AM 7:00 AM 8:00 AM 9:00 AM 10:00 AM 11:00 AM 12:00 PM 1:00 PM 2:00 PM 3:00…" at bounding box center [483, 226] width 890 height 605
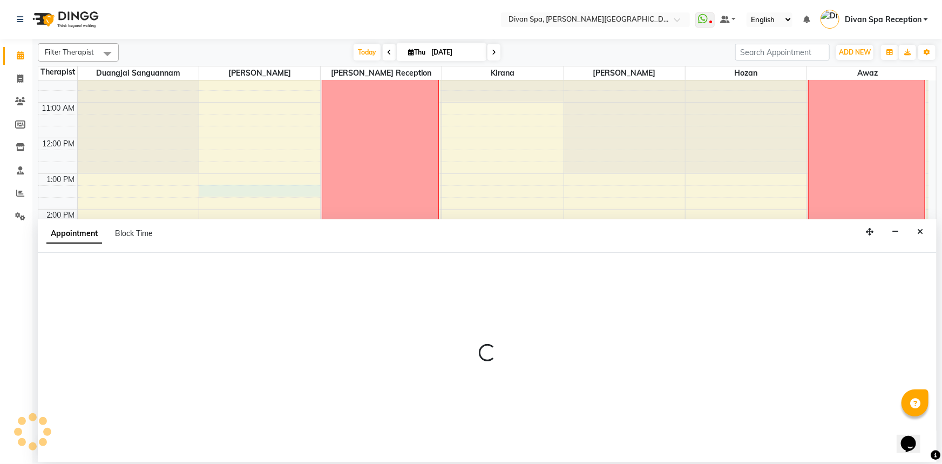
select select "17310"
select select "795"
select select "tentative"
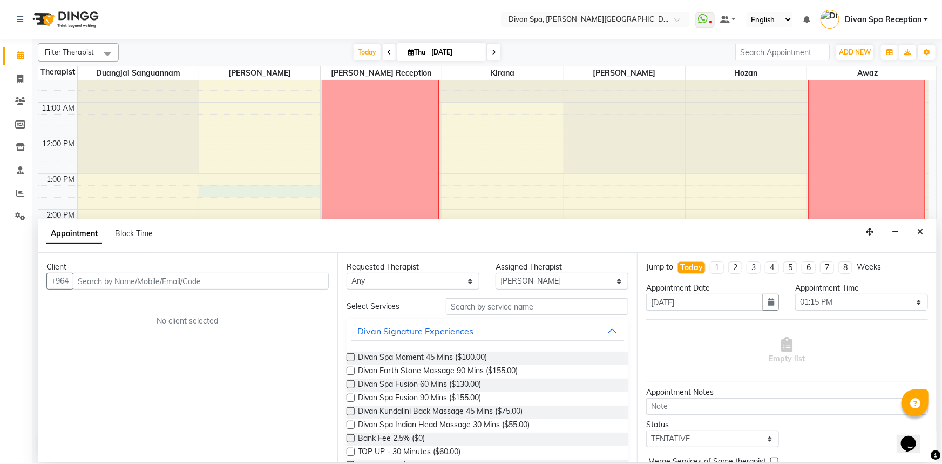
click at [163, 282] on input "text" at bounding box center [201, 281] width 256 height 17
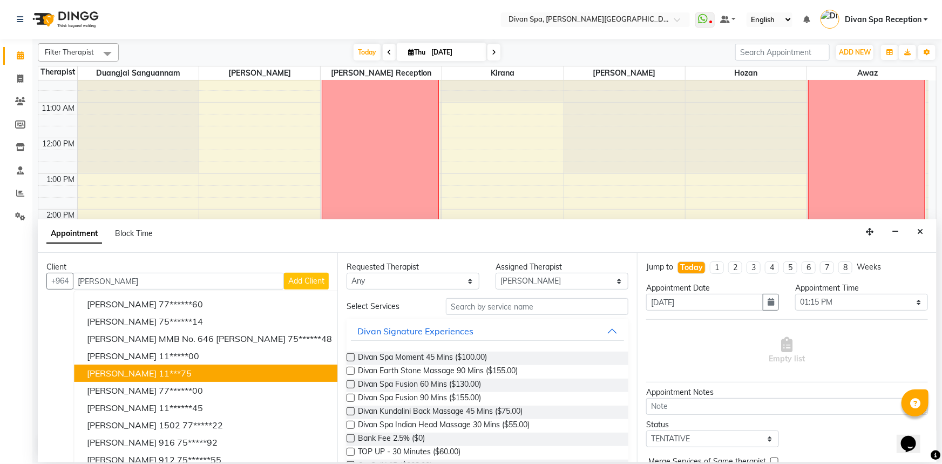
click at [159, 373] on ngb-highlight "11***75" at bounding box center [175, 373] width 33 height 11
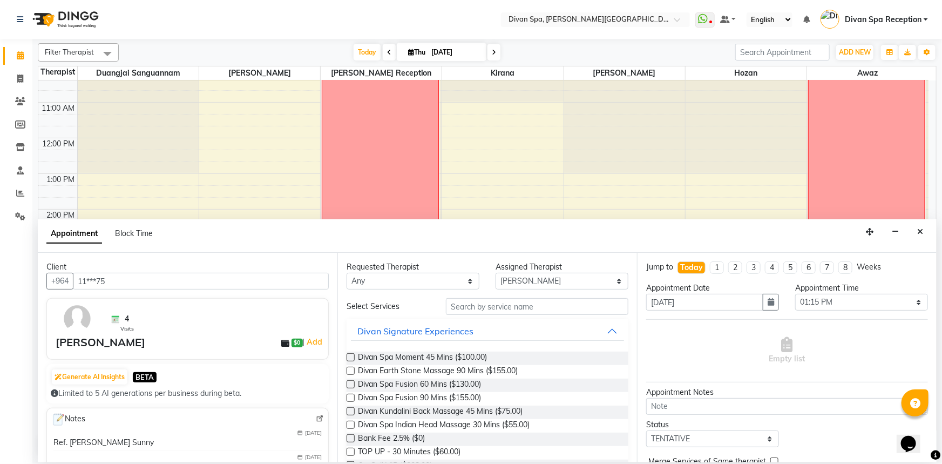
type input "11***75"
click at [494, 306] on input "text" at bounding box center [537, 306] width 182 height 17
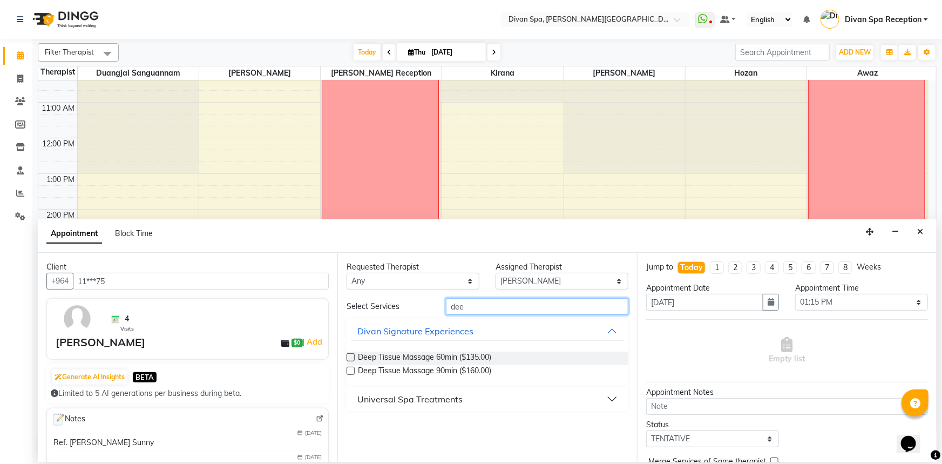
type input "dee"
click at [353, 371] on label at bounding box center [351, 371] width 8 height 8
click at [353, 371] on input "checkbox" at bounding box center [350, 371] width 7 height 7
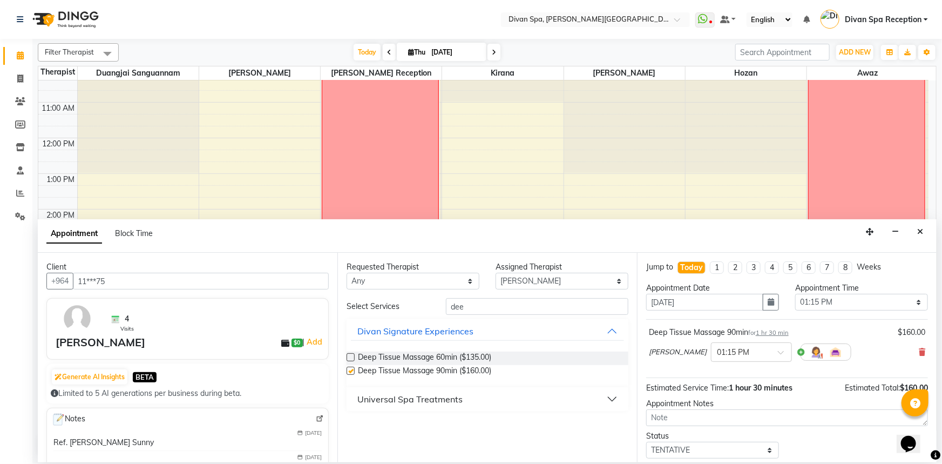
checkbox input "false"
click at [766, 451] on select "Select TENTATIVE CONFIRM CHECK-IN UPCOMING" at bounding box center [712, 450] width 133 height 17
select select "confirm booking"
click at [646, 442] on select "Select TENTATIVE CONFIRM CHECK-IN UPCOMING" at bounding box center [712, 450] width 133 height 17
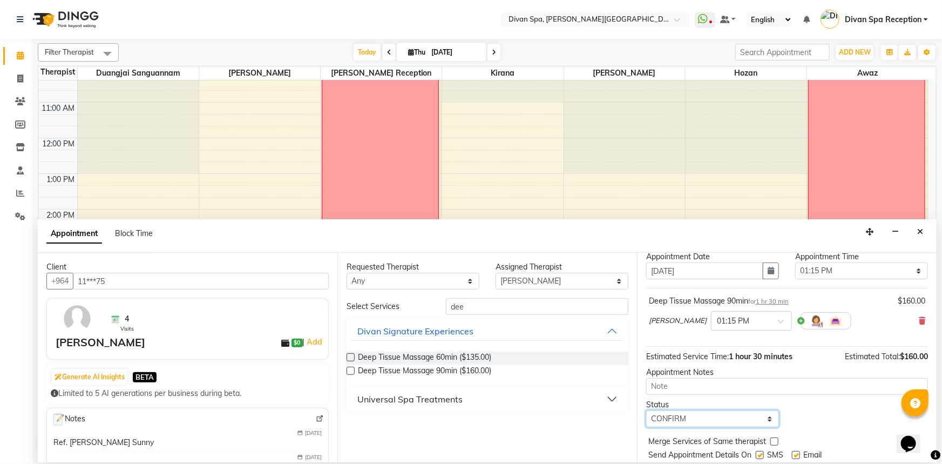
scroll to position [64, 0]
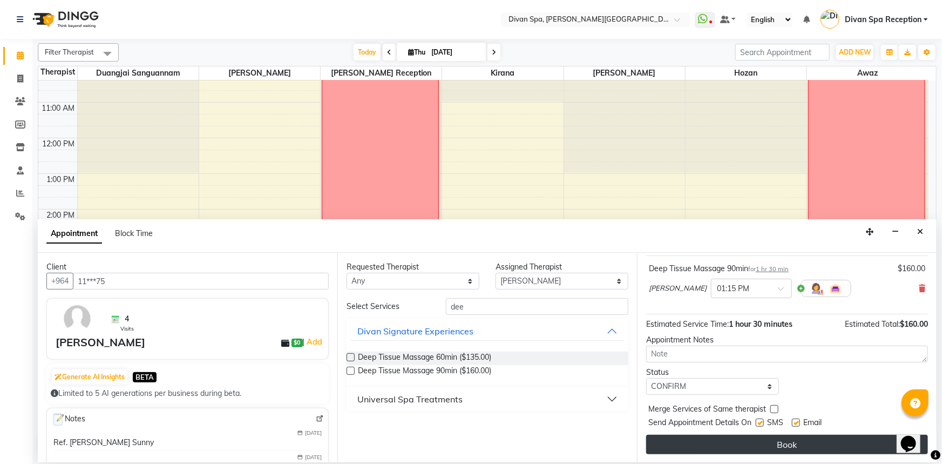
click at [769, 445] on button "Book" at bounding box center [787, 444] width 282 height 19
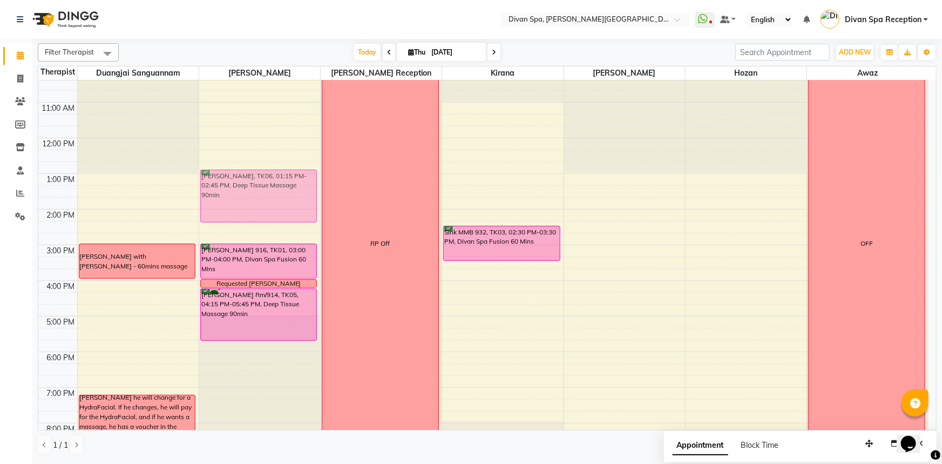
click at [267, 182] on div "[PERSON_NAME], TK06, 01:15 PM-02:45 PM, Deep Tissue Massage 90min [PERSON_NAME]…" at bounding box center [259, 226] width 121 height 605
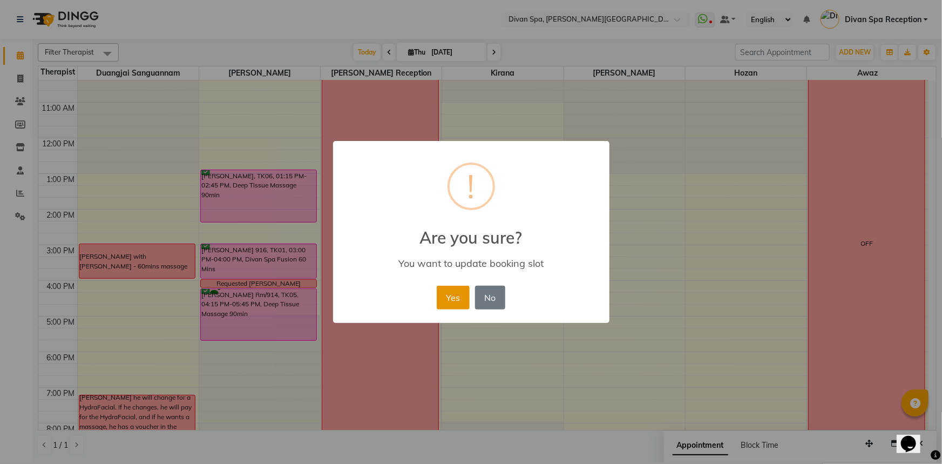
click at [464, 292] on button "Yes" at bounding box center [453, 298] width 33 height 24
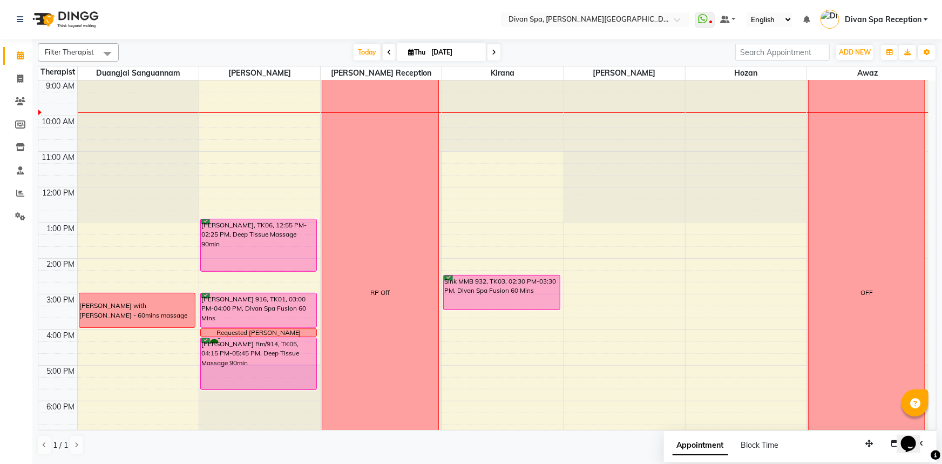
scroll to position [106, 0]
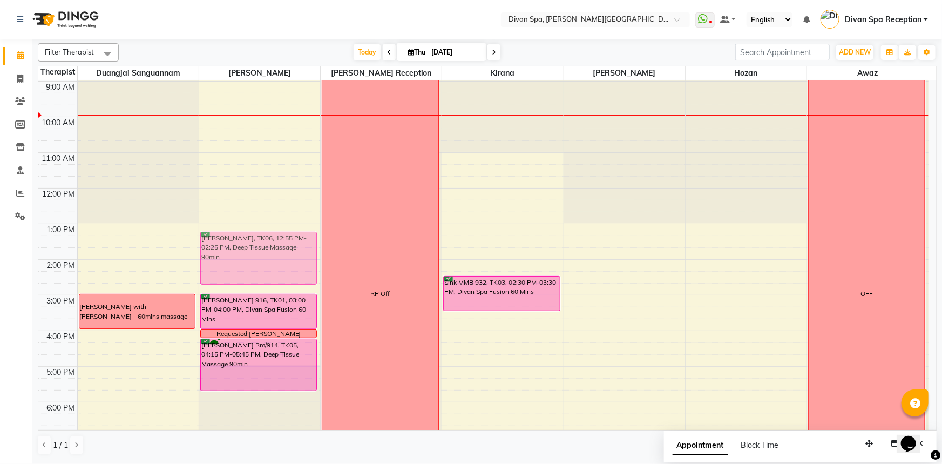
drag, startPoint x: 245, startPoint y: 224, endPoint x: 246, endPoint y: 235, distance: 11.4
click at [246, 235] on div "[PERSON_NAME], TK06, 12:55 PM-02:25 PM, Deep Tissue Massage 90min [PERSON_NAME]…" at bounding box center [259, 277] width 121 height 605
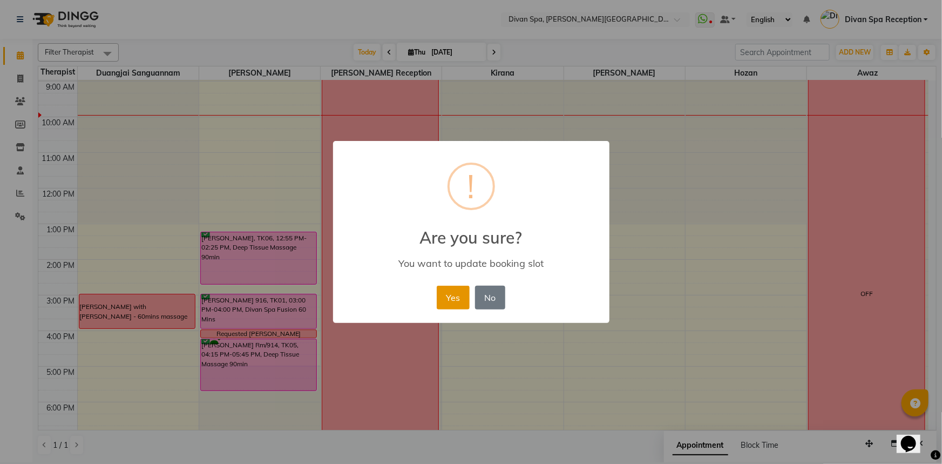
click at [454, 297] on button "Yes" at bounding box center [453, 298] width 33 height 24
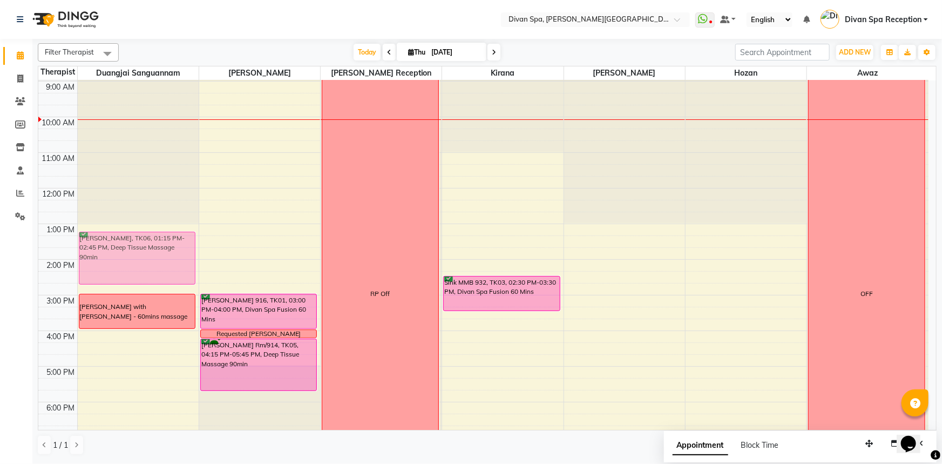
drag, startPoint x: 285, startPoint y: 234, endPoint x: 219, endPoint y: 233, distance: 65.9
click at [219, 233] on div "6:00 AM 7:00 AM 8:00 AM 9:00 AM 10:00 AM 11:00 AM 12:00 PM 1:00 PM 2:00 PM 3:00…" at bounding box center [483, 277] width 890 height 605
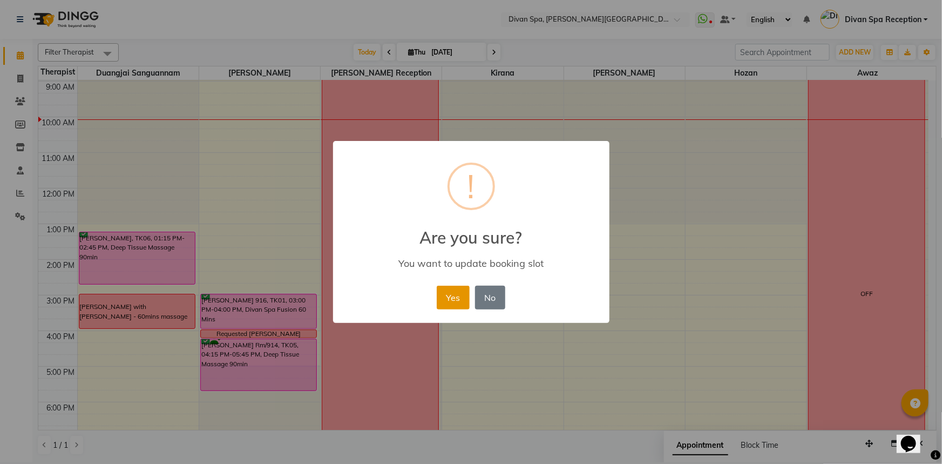
click at [447, 292] on button "Yes" at bounding box center [453, 298] width 33 height 24
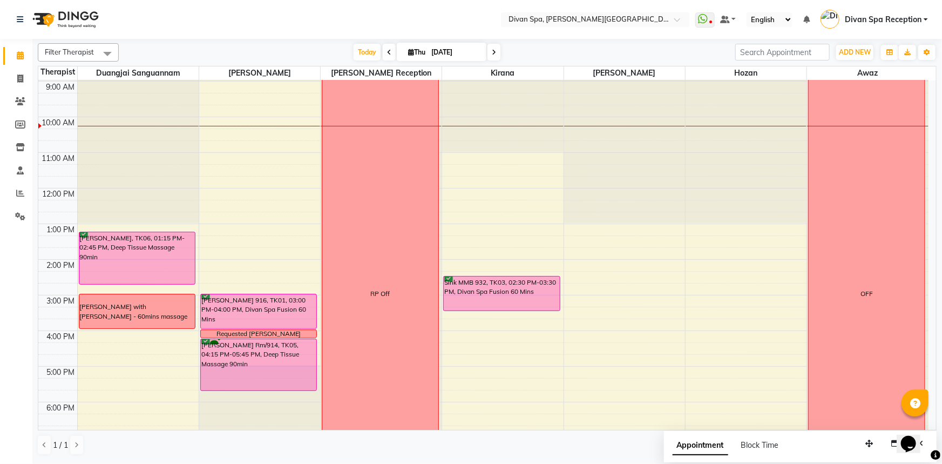
scroll to position [57, 0]
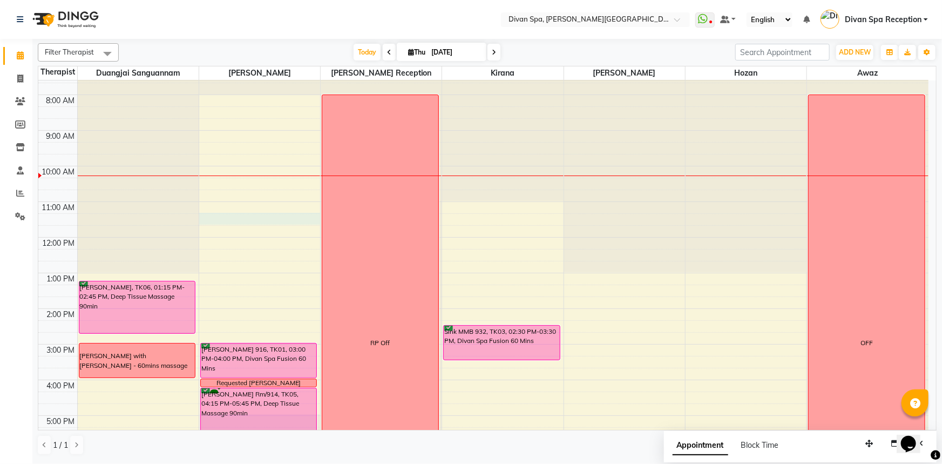
click at [213, 221] on div "6:00 AM 7:00 AM 8:00 AM 9:00 AM 10:00 AM 11:00 AM 12:00 PM 1:00 PM 2:00 PM 3:00…" at bounding box center [483, 326] width 890 height 605
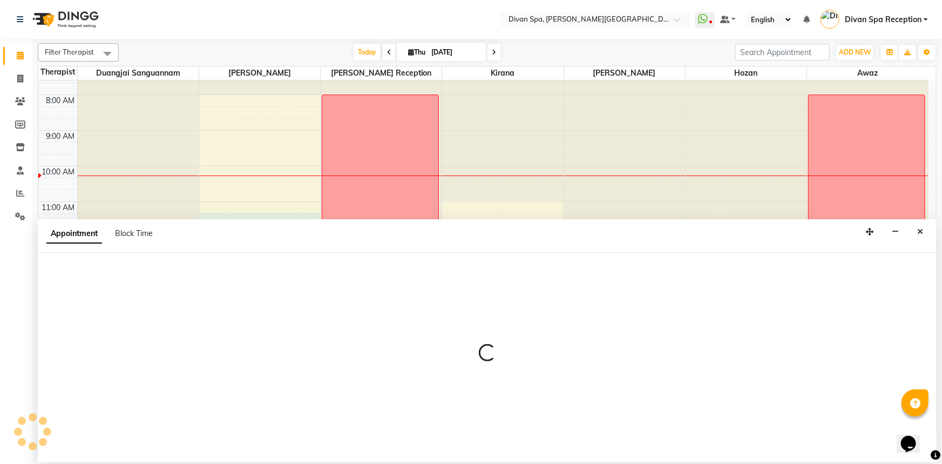
select select "17310"
select select "tentative"
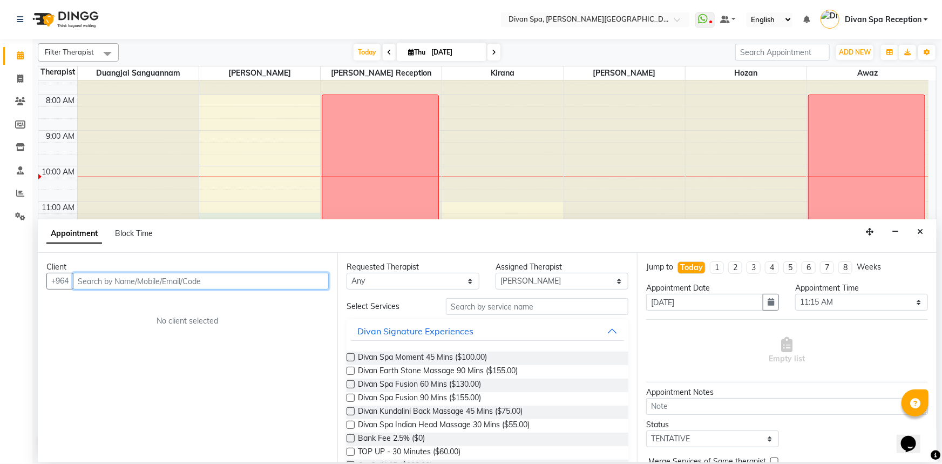
click at [287, 278] on input "text" at bounding box center [201, 281] width 256 height 17
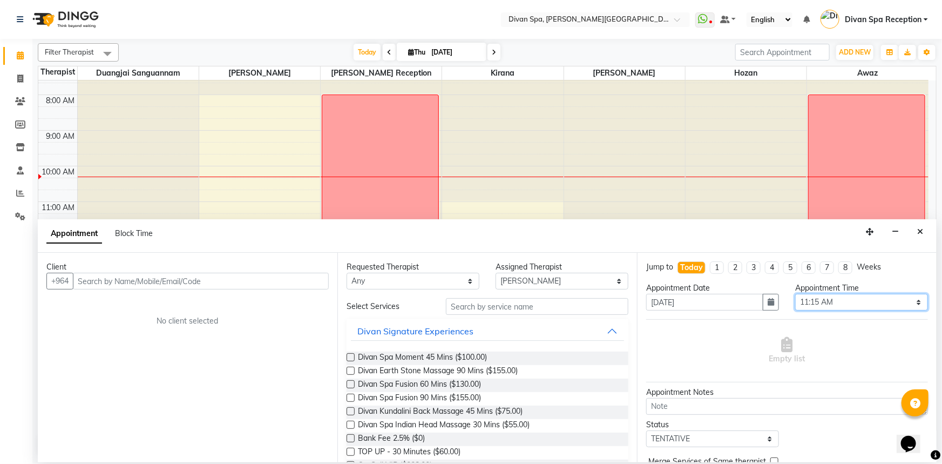
click at [916, 305] on select "Select 07:00 AM 07:15 AM 07:30 AM 07:45 AM 08:00 AM 08:15 AM 08:30 AM 08:45 AM …" at bounding box center [861, 302] width 133 height 17
click at [795, 294] on select "Select 07:00 AM 07:15 AM 07:30 AM 07:45 AM 08:00 AM 08:15 AM 08:30 AM 08:45 AM …" at bounding box center [861, 302] width 133 height 17
select select "720"
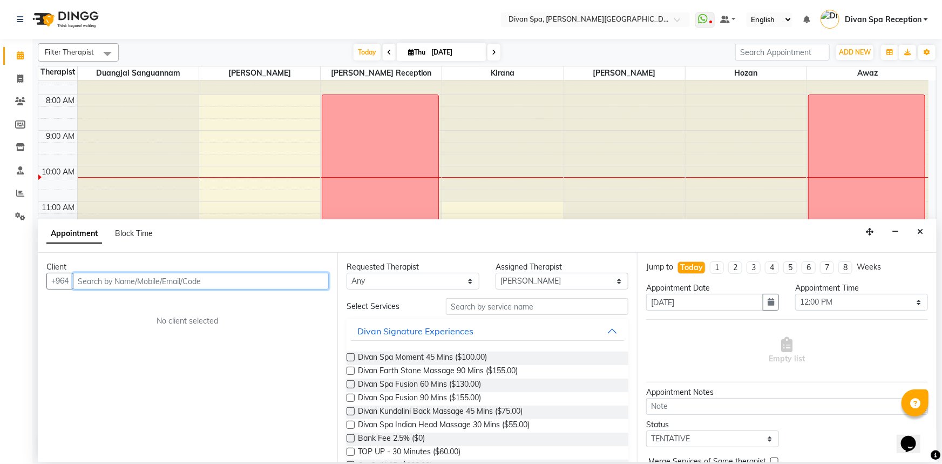
click at [246, 281] on input "text" at bounding box center [201, 281] width 256 height 17
type input "7841111888"
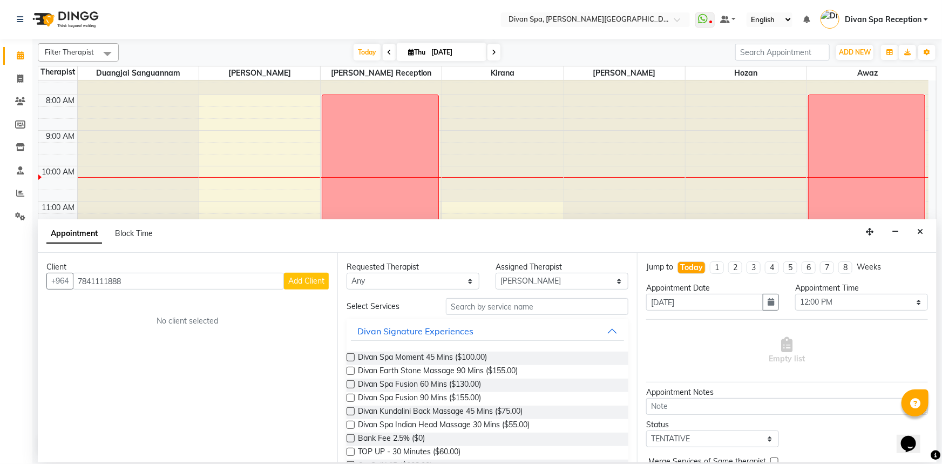
click at [293, 280] on span "Add Client" at bounding box center [306, 281] width 36 height 10
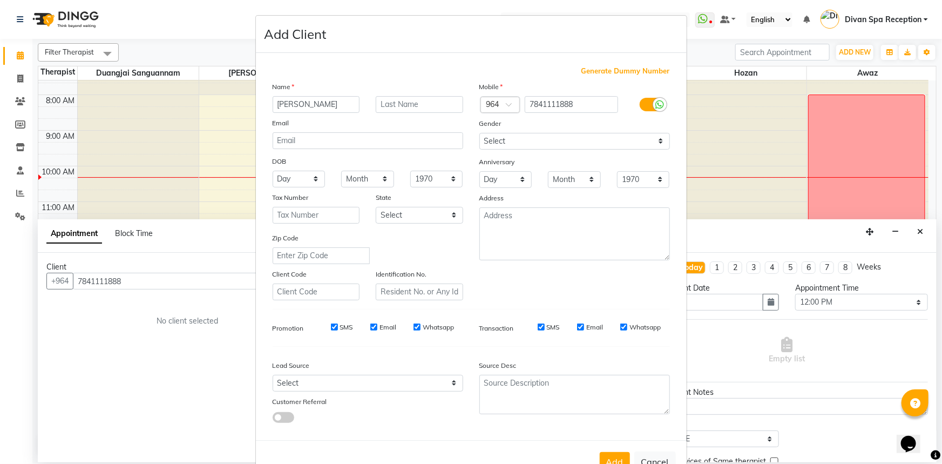
type input "[PERSON_NAME]"
click at [405, 104] on input "text" at bounding box center [419, 104] width 87 height 17
type input "Rm. 514"
click at [657, 144] on select "Select [DEMOGRAPHIC_DATA] [DEMOGRAPHIC_DATA] Other Prefer Not To Say" at bounding box center [574, 141] width 191 height 17
select select "[DEMOGRAPHIC_DATA]"
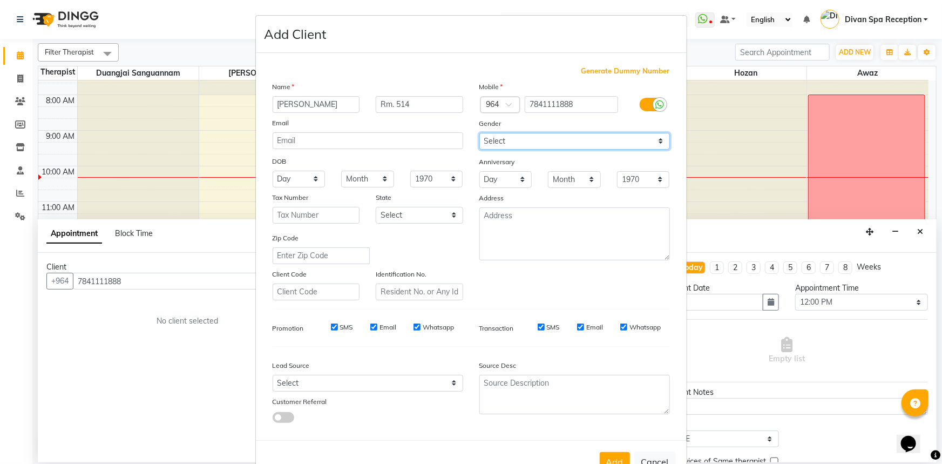
click at [479, 133] on select "Select [DEMOGRAPHIC_DATA] [DEMOGRAPHIC_DATA] Other Prefer Not To Say" at bounding box center [574, 141] width 191 height 17
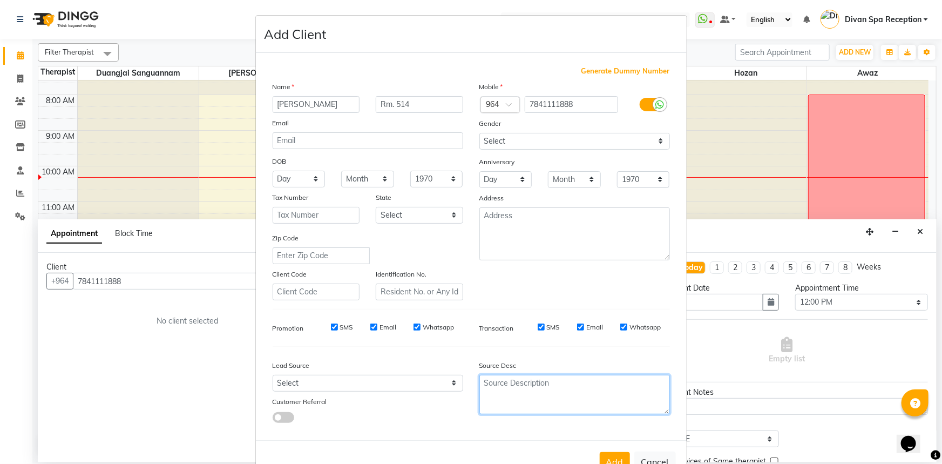
click at [525, 386] on textarea at bounding box center [574, 394] width 191 height 39
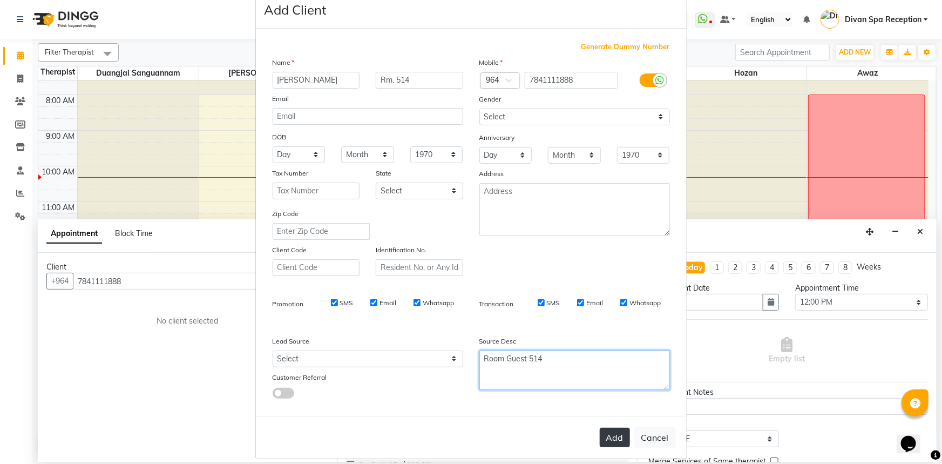
scroll to position [38, 0]
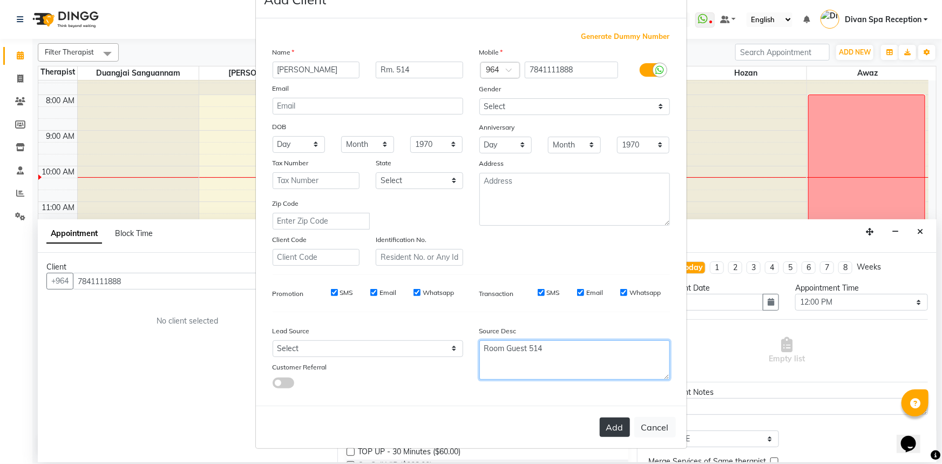
type textarea "Room Guest 514"
click at [604, 425] on button "Add" at bounding box center [615, 426] width 30 height 19
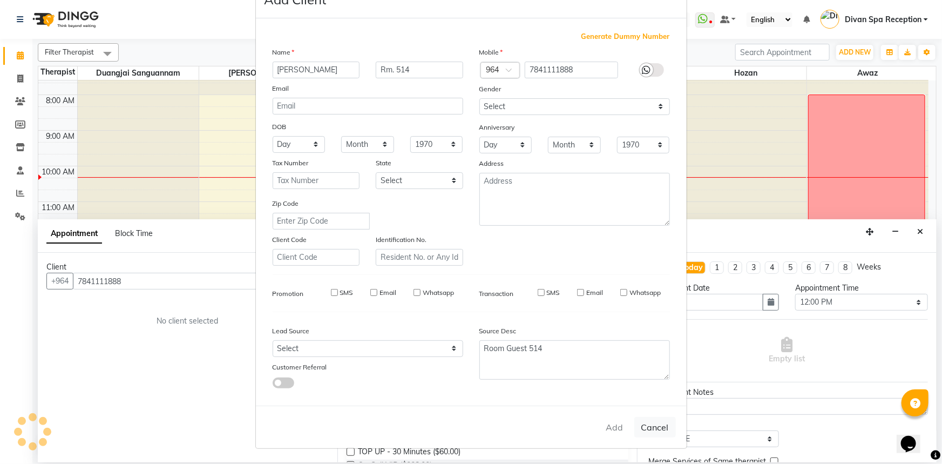
type input "78******88"
select select
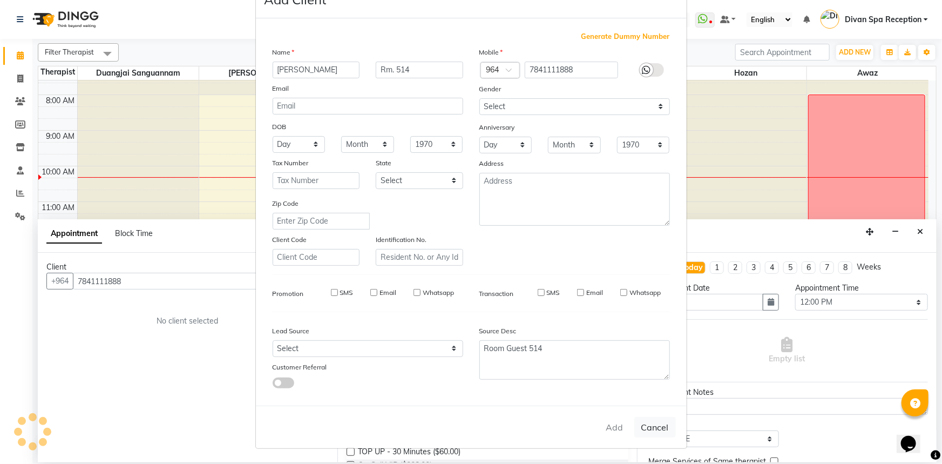
select select
checkbox input "false"
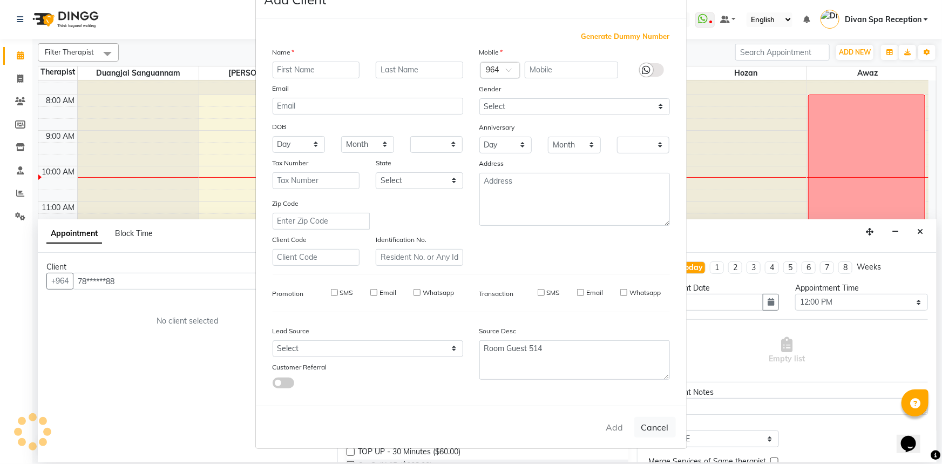
checkbox input "false"
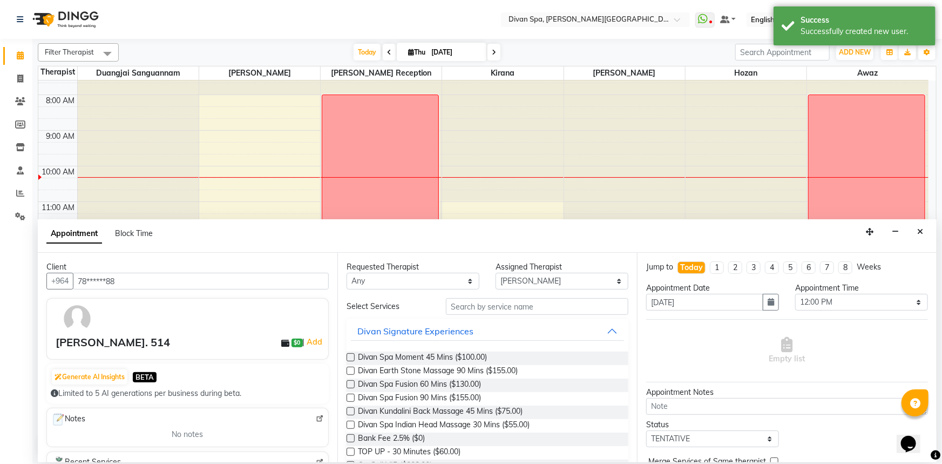
click at [352, 385] on label at bounding box center [351, 384] width 8 height 8
click at [352, 385] on input "checkbox" at bounding box center [350, 385] width 7 height 7
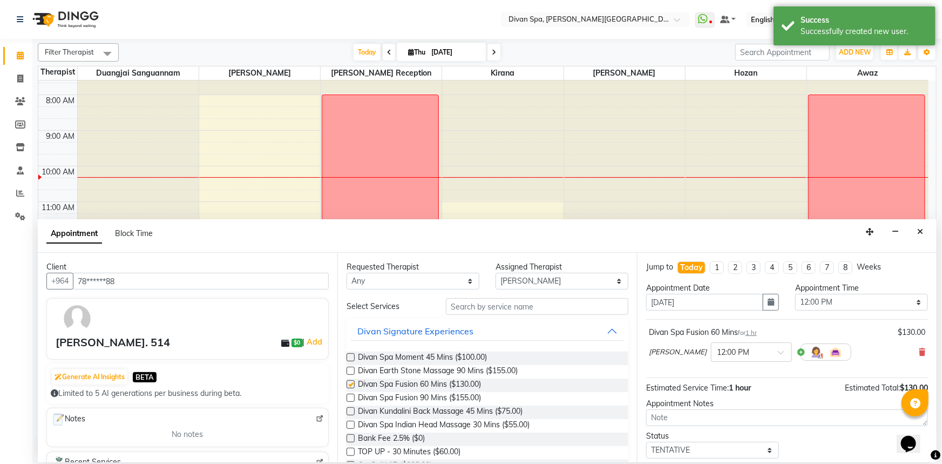
checkbox input "false"
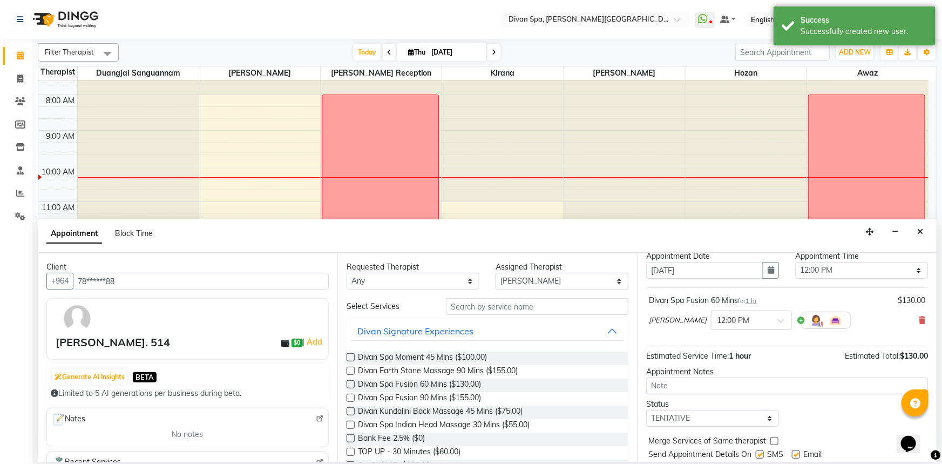
scroll to position [49, 0]
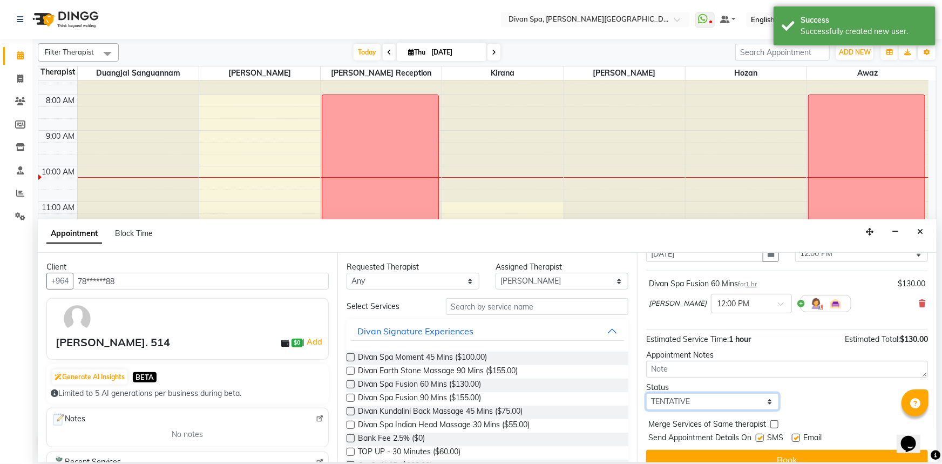
click at [767, 402] on select "Select TENTATIVE CONFIRM CHECK-IN UPCOMING" at bounding box center [712, 401] width 133 height 17
select select "confirm booking"
click at [646, 393] on select "Select TENTATIVE CONFIRM CHECK-IN UPCOMING" at bounding box center [712, 401] width 133 height 17
click at [771, 455] on button "Book" at bounding box center [787, 459] width 282 height 19
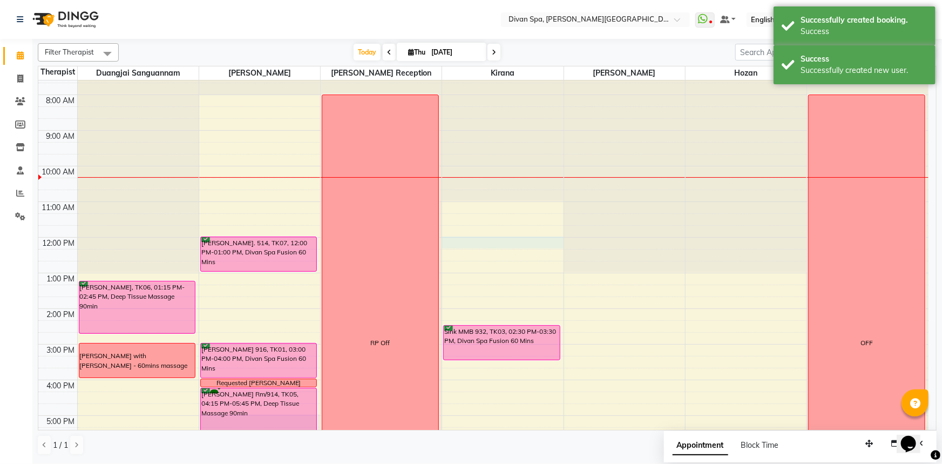
click at [451, 239] on div "6:00 AM 7:00 AM 8:00 AM 9:00 AM 10:00 AM 11:00 AM 12:00 PM 1:00 PM 2:00 PM 3:00…" at bounding box center [483, 326] width 890 height 605
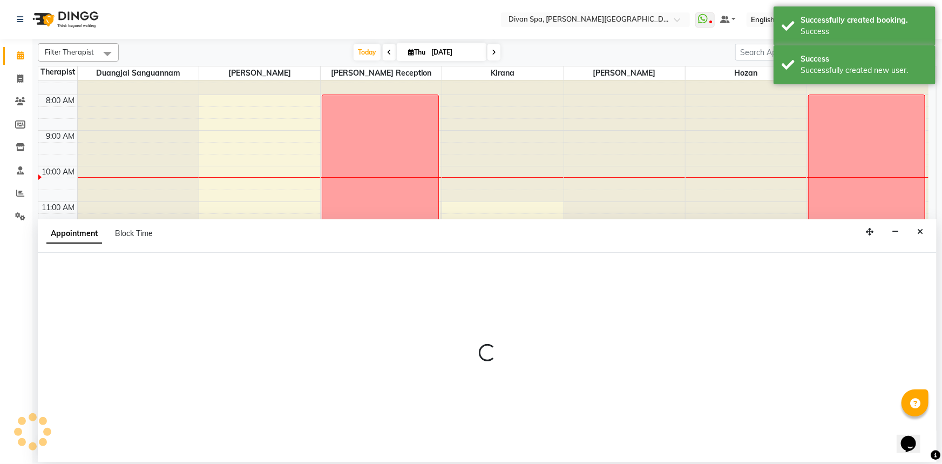
select select "85775"
select select "720"
select select "tentative"
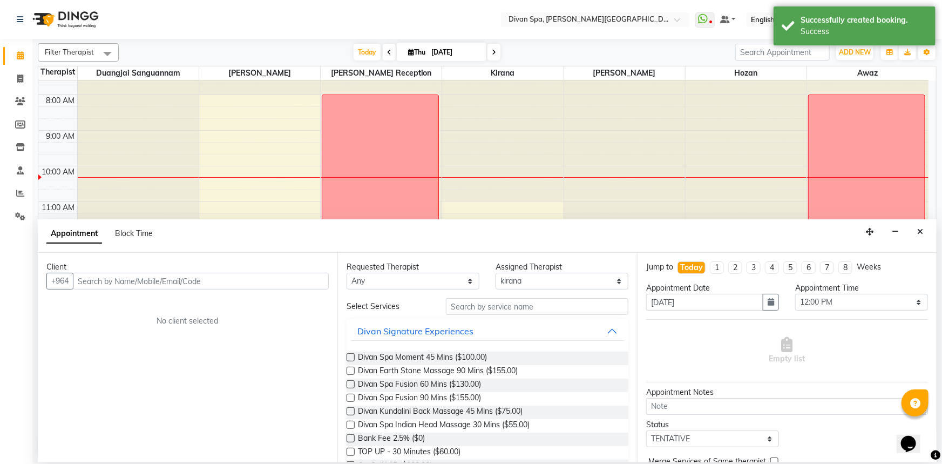
click at [160, 281] on input "text" at bounding box center [201, 281] width 256 height 17
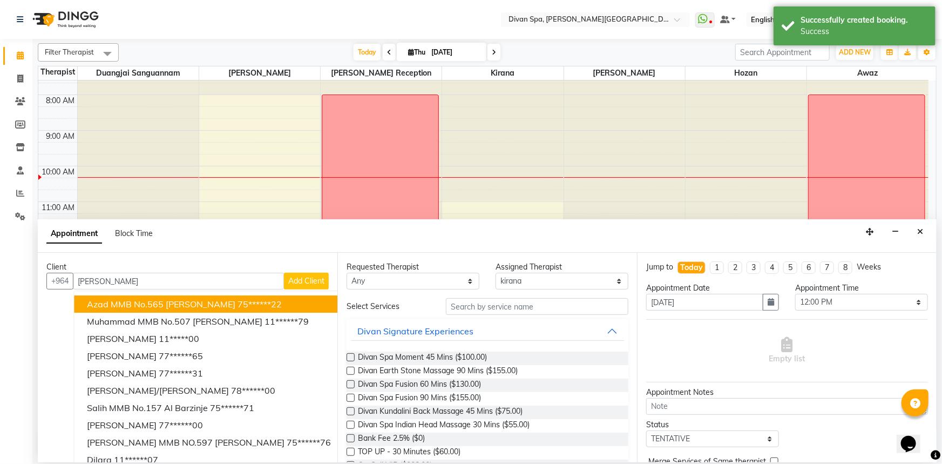
type input "[PERSON_NAME]"
click at [288, 282] on span "Add Client" at bounding box center [306, 281] width 36 height 10
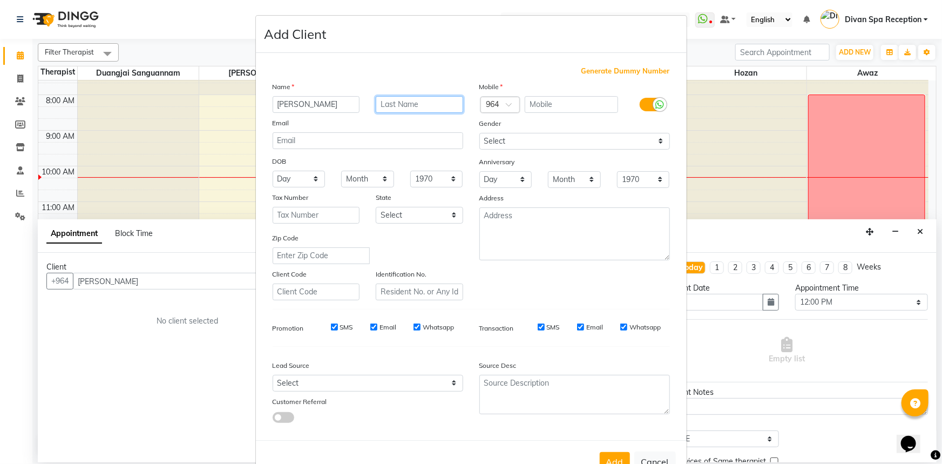
click at [389, 105] on input "text" at bounding box center [419, 104] width 87 height 17
type input "Rm. 514"
click at [543, 105] on input "text" at bounding box center [571, 104] width 93 height 17
type input "3456464546"
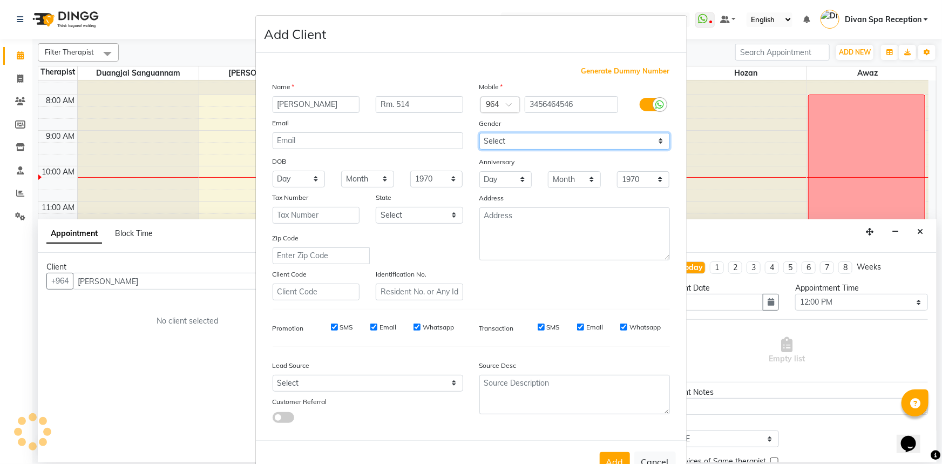
click at [653, 142] on select "Select [DEMOGRAPHIC_DATA] [DEMOGRAPHIC_DATA] Other Prefer Not To Say" at bounding box center [574, 141] width 191 height 17
select select "[DEMOGRAPHIC_DATA]"
click at [479, 133] on select "Select [DEMOGRAPHIC_DATA] [DEMOGRAPHIC_DATA] Other Prefer Not To Say" at bounding box center [574, 141] width 191 height 17
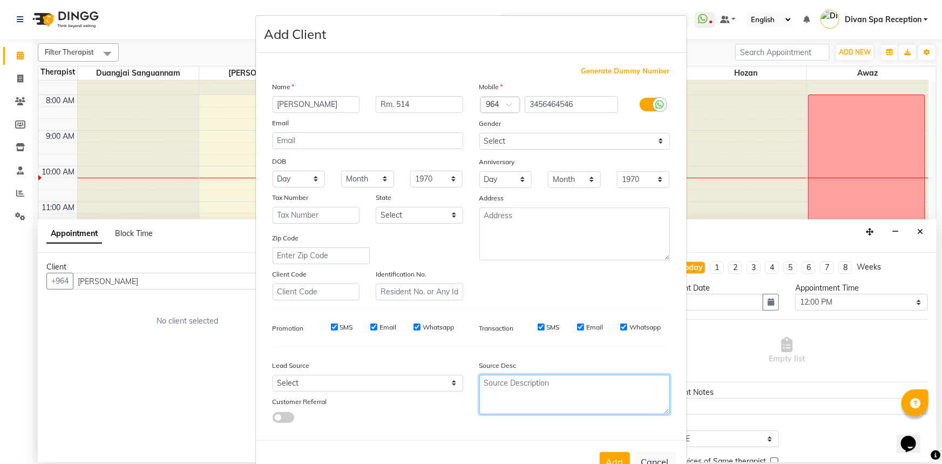
click at [534, 393] on textarea at bounding box center [574, 394] width 191 height 39
type textarea "Room Guest 514"
click at [607, 459] on button "Add" at bounding box center [615, 461] width 30 height 19
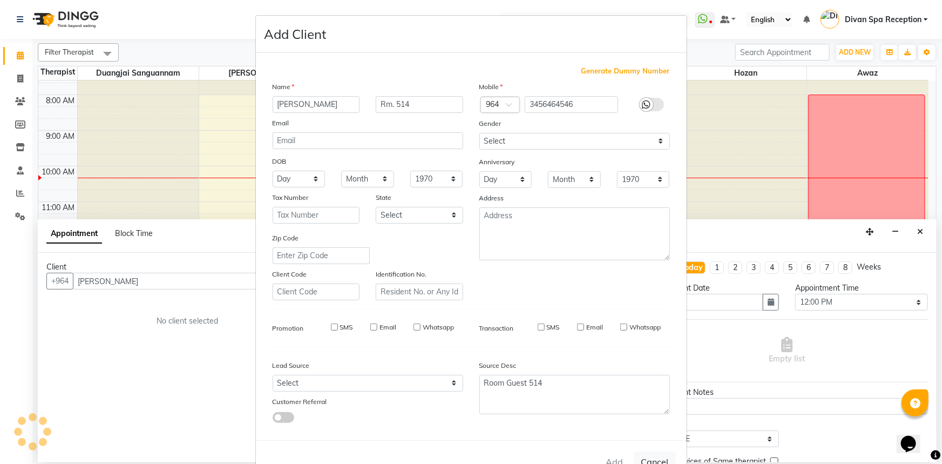
type input "34******46"
select select
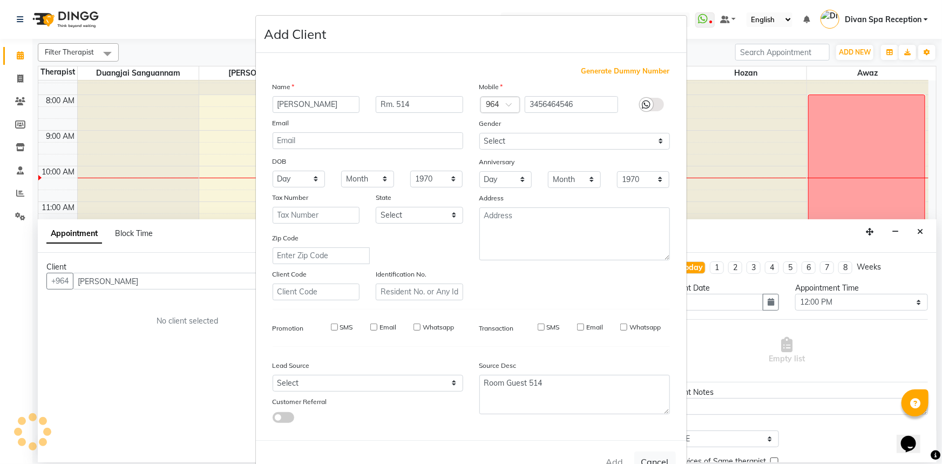
select select
checkbox input "false"
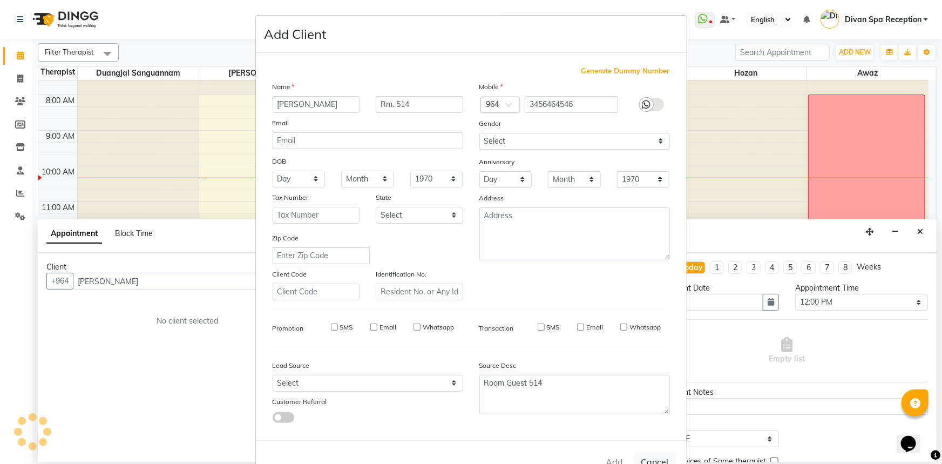
checkbox input "false"
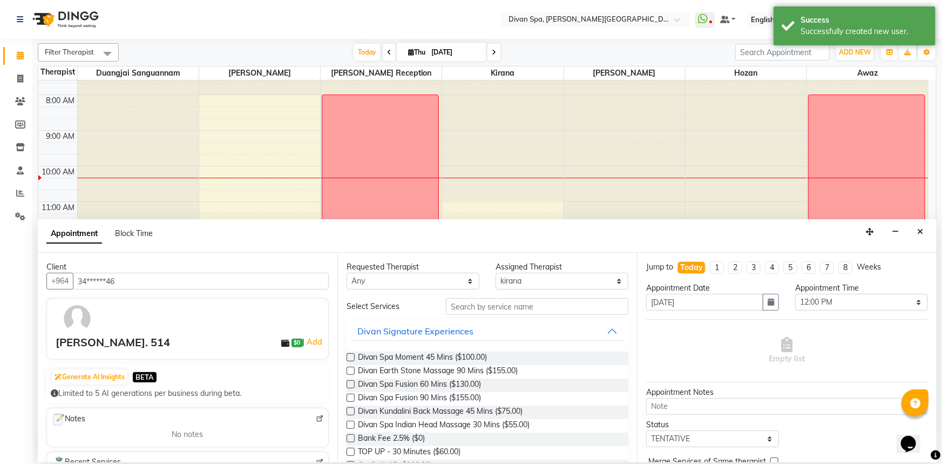
click at [351, 383] on label at bounding box center [351, 384] width 8 height 8
click at [351, 383] on input "checkbox" at bounding box center [350, 385] width 7 height 7
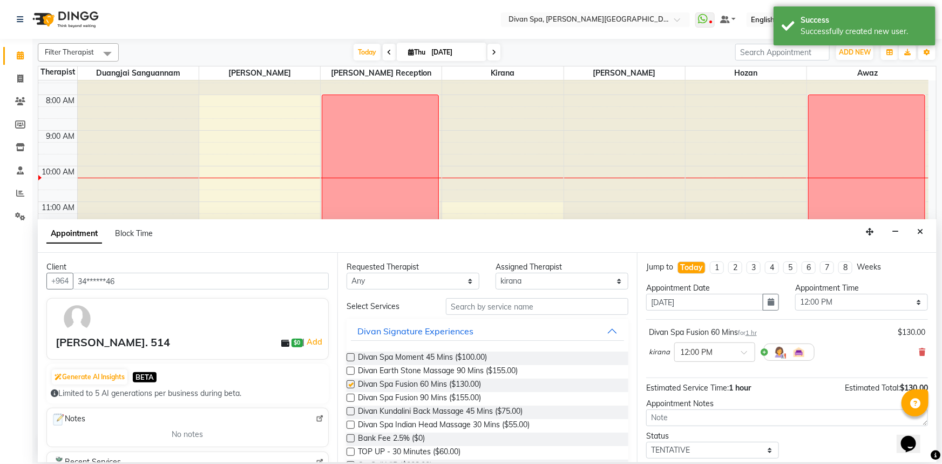
checkbox input "false"
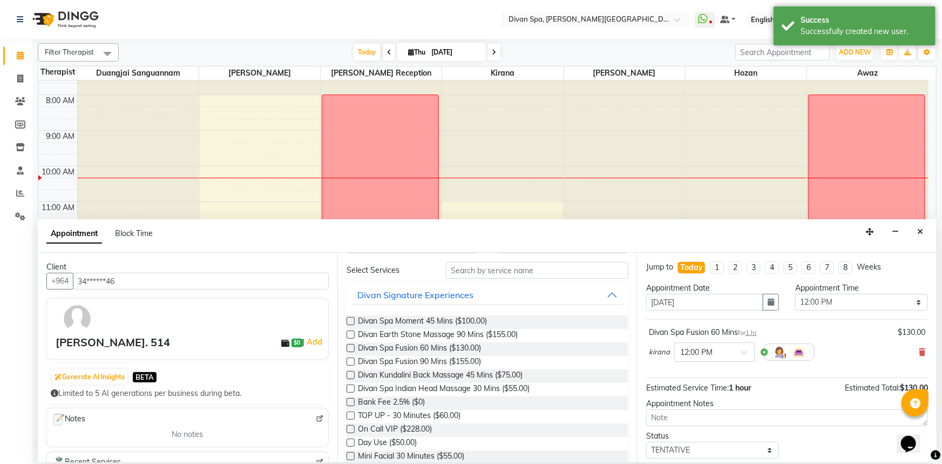
scroll to position [98, 0]
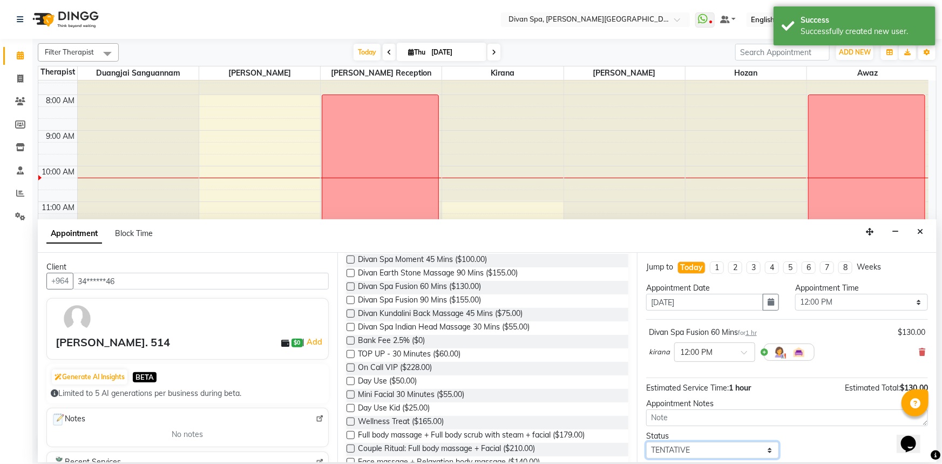
click at [763, 454] on select "Select TENTATIVE CONFIRM CHECK-IN UPCOMING" at bounding box center [712, 450] width 133 height 17
select select "confirm booking"
click at [646, 442] on select "Select TENTATIVE CONFIRM CHECK-IN UPCOMING" at bounding box center [712, 450] width 133 height 17
click at [909, 302] on select "Select 07:00 AM 07:15 AM 07:30 AM 07:45 AM 08:00 AM 08:15 AM 08:30 AM 08:45 AM …" at bounding box center [861, 302] width 133 height 17
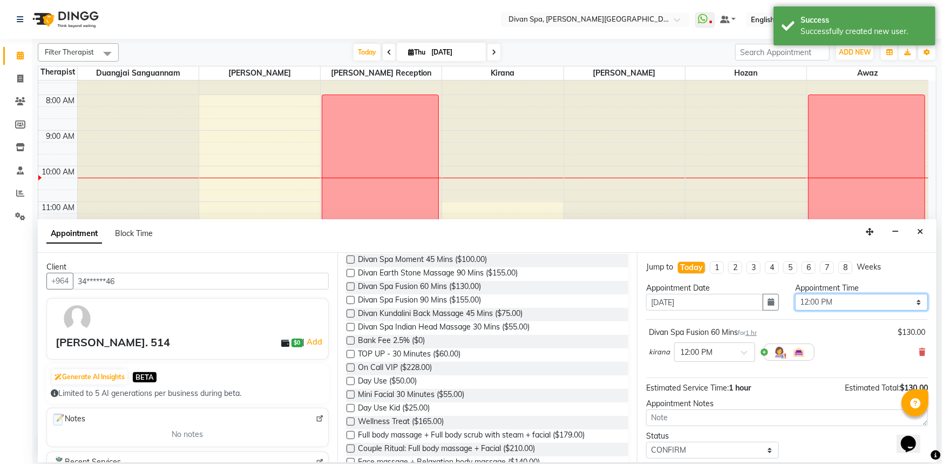
select select "690"
click at [795, 294] on select "Select 07:00 AM 07:15 AM 07:30 AM 07:45 AM 08:00 AM 08:15 AM 08:30 AM 08:45 AM …" at bounding box center [861, 302] width 133 height 17
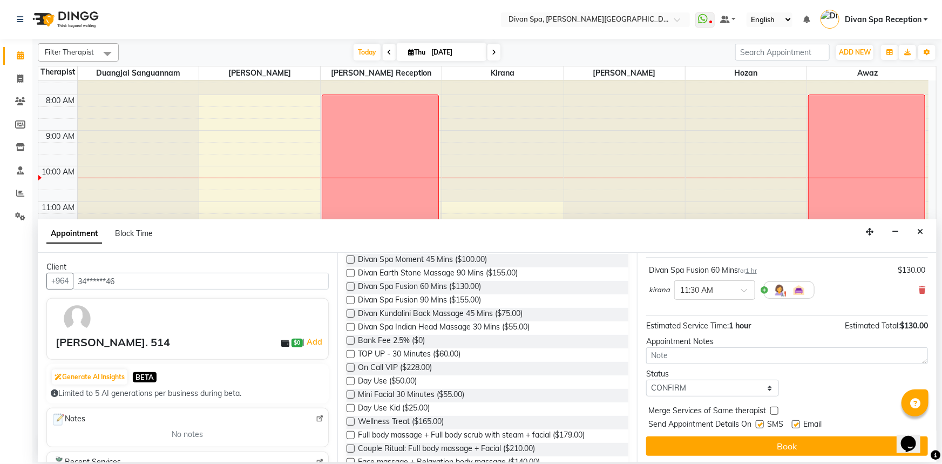
scroll to position [64, 0]
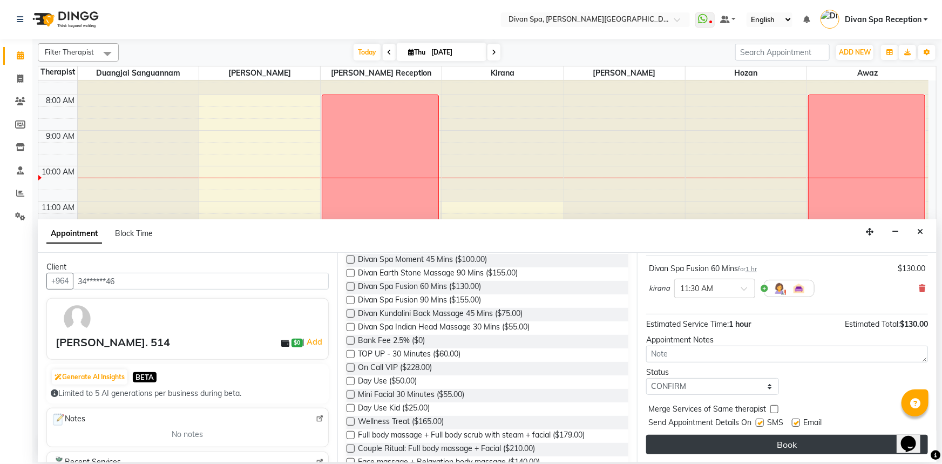
click at [788, 446] on button "Book" at bounding box center [787, 444] width 282 height 19
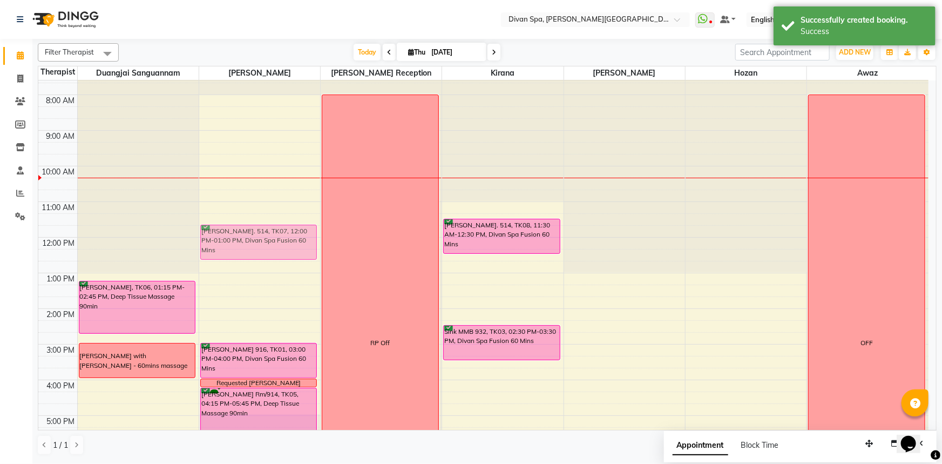
drag, startPoint x: 256, startPoint y: 242, endPoint x: 256, endPoint y: 226, distance: 16.2
click at [256, 226] on div "[PERSON_NAME]. 514, TK07, 12:00 PM-01:00 PM, Divan Spa Fusion 60 [PERSON_NAME] …" at bounding box center [259, 326] width 121 height 605
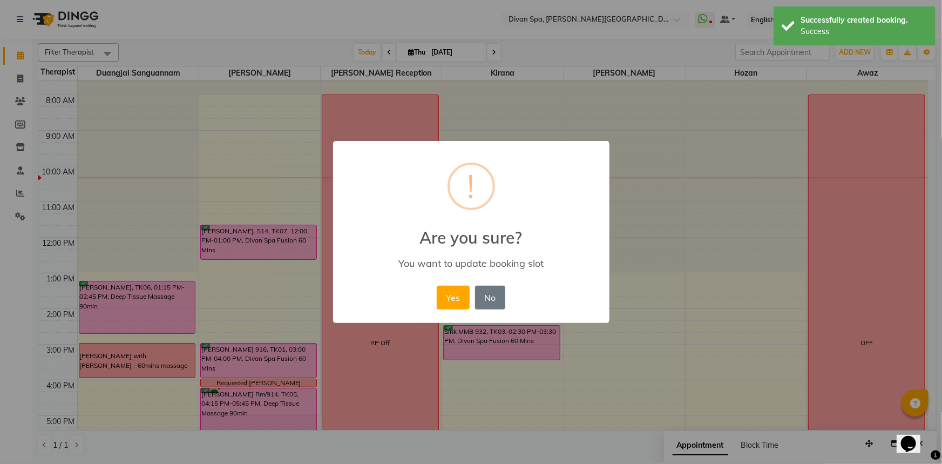
click at [445, 293] on button "Yes" at bounding box center [453, 298] width 33 height 24
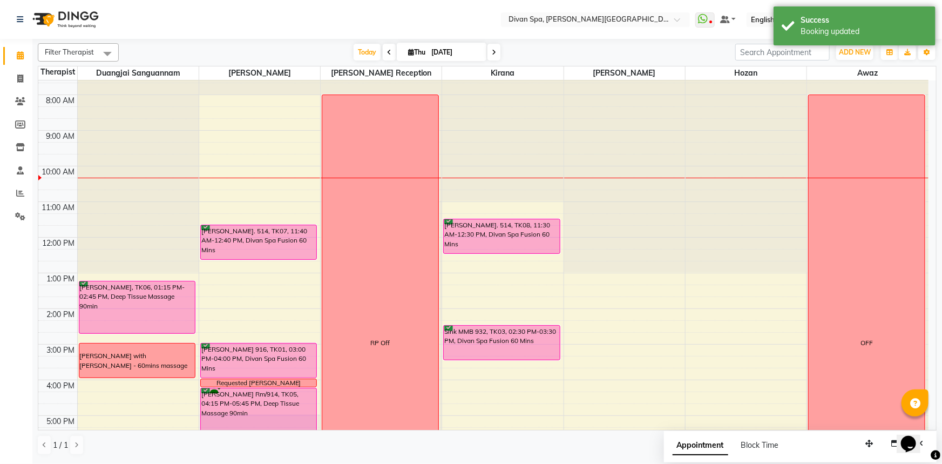
click at [243, 237] on div "[PERSON_NAME]. 514, TK07, 11:40 AM-12:40 PM, Divan Spa Fusion 60 Mins" at bounding box center [259, 242] width 116 height 34
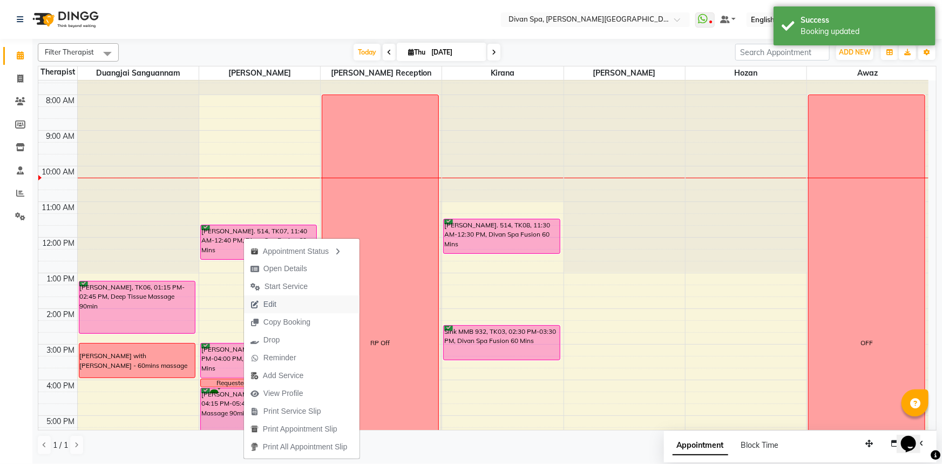
click at [271, 302] on span "Edit" at bounding box center [269, 304] width 13 height 11
select select "tentative"
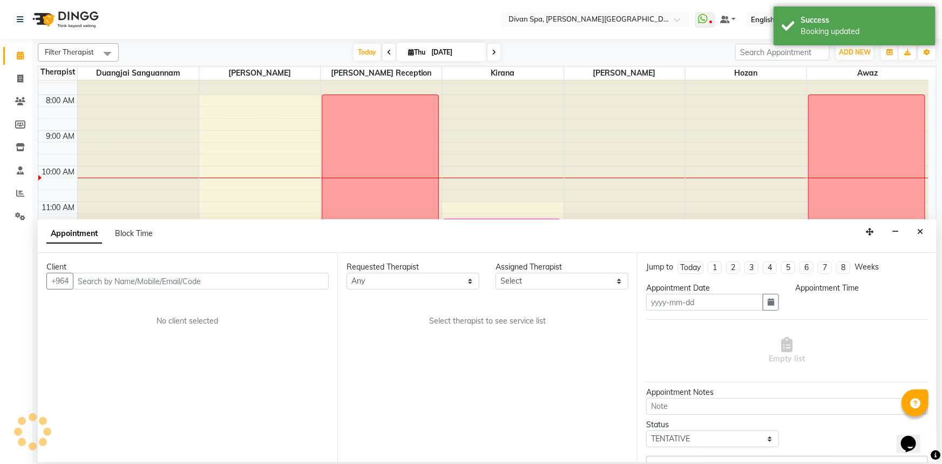
type input "[DATE]"
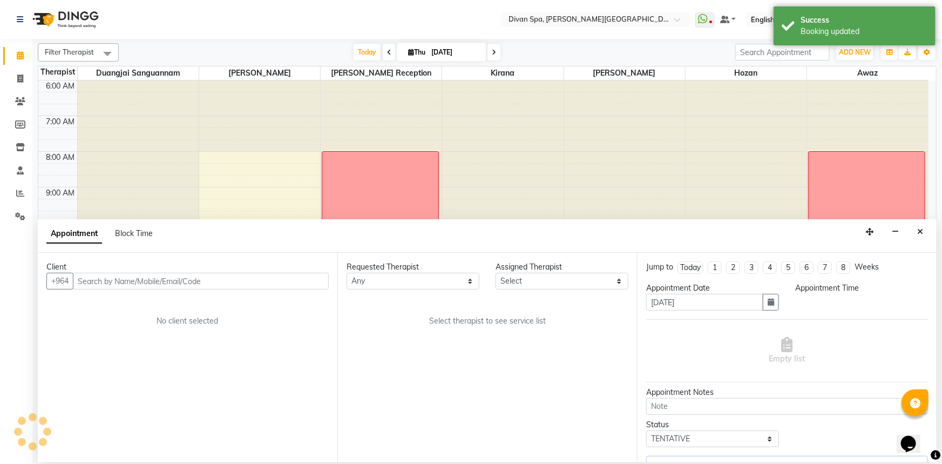
select select "confirm booking"
select select "17310"
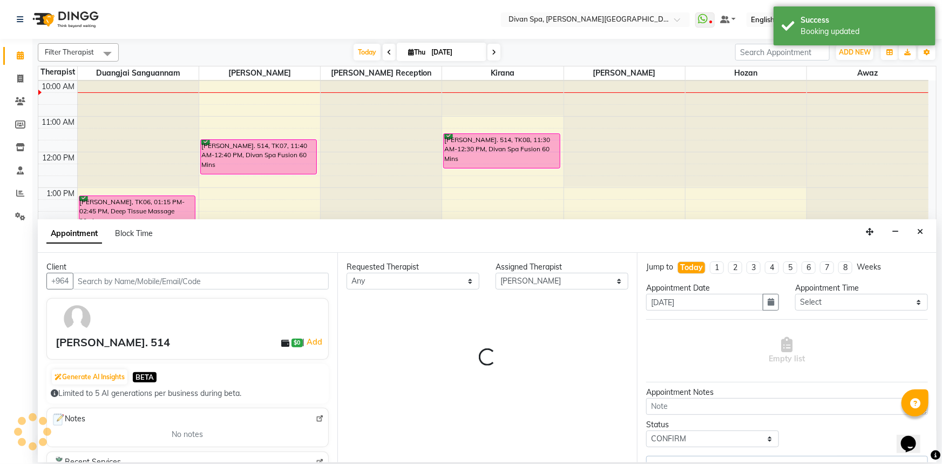
select select "1379"
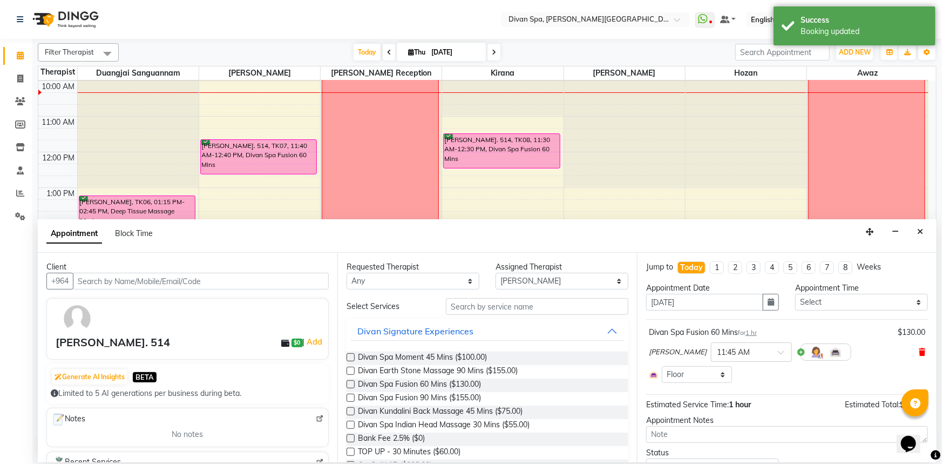
click at [919, 352] on icon at bounding box center [922, 352] width 6 height 8
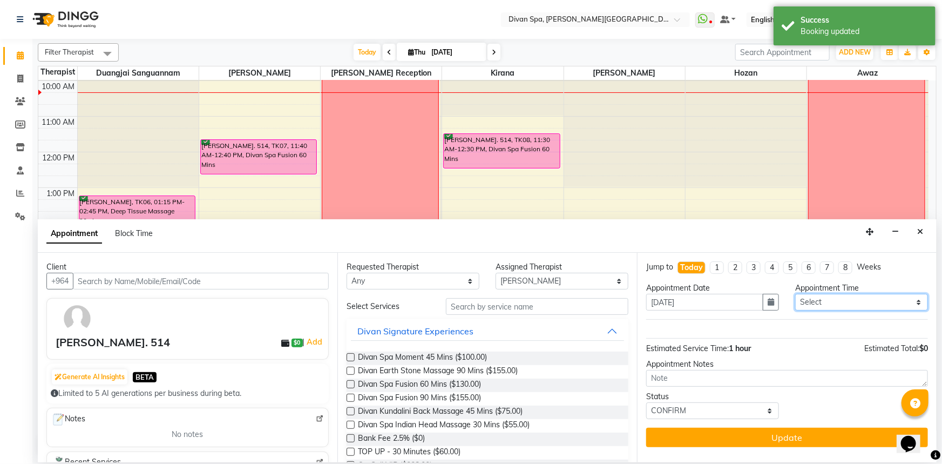
click at [921, 303] on select "Select 07:00 AM 07:15 AM 07:30 AM 07:45 AM 08:00 AM 08:15 AM 08:30 AM 08:45 AM …" at bounding box center [861, 302] width 133 height 17
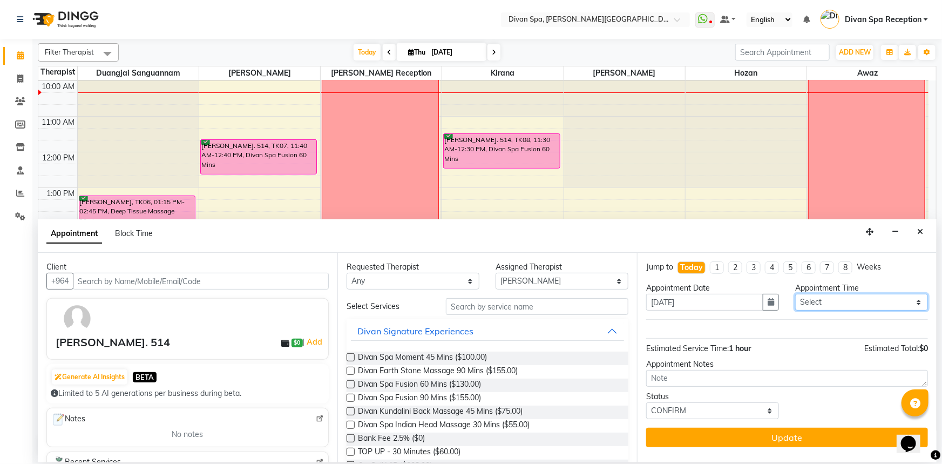
select select "690"
click at [795, 294] on select "Select 07:00 AM 07:15 AM 07:30 AM 07:45 AM 08:00 AM 08:15 AM 08:30 AM 08:45 AM …" at bounding box center [861, 302] width 133 height 17
click at [351, 384] on label at bounding box center [351, 384] width 8 height 8
click at [351, 384] on input "checkbox" at bounding box center [350, 385] width 7 height 7
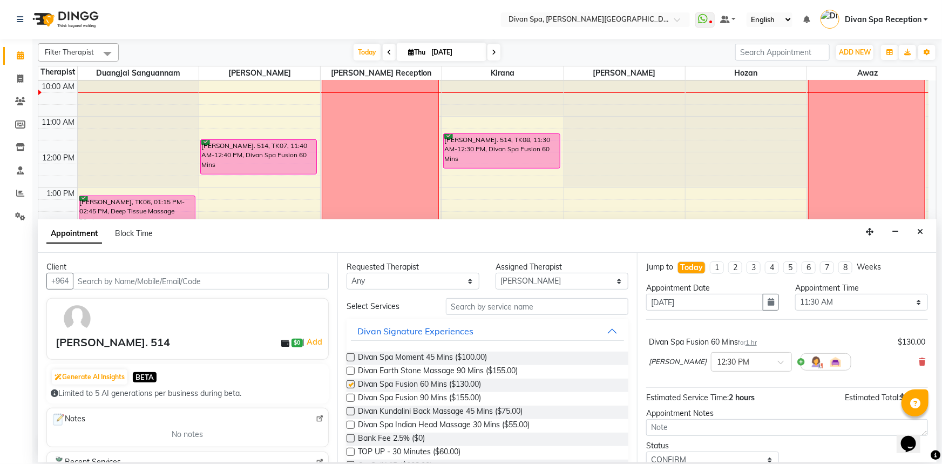
checkbox input "false"
click at [791, 362] on span at bounding box center [784, 365] width 13 height 11
click at [756, 397] on div "11:30 AM" at bounding box center [752, 400] width 80 height 20
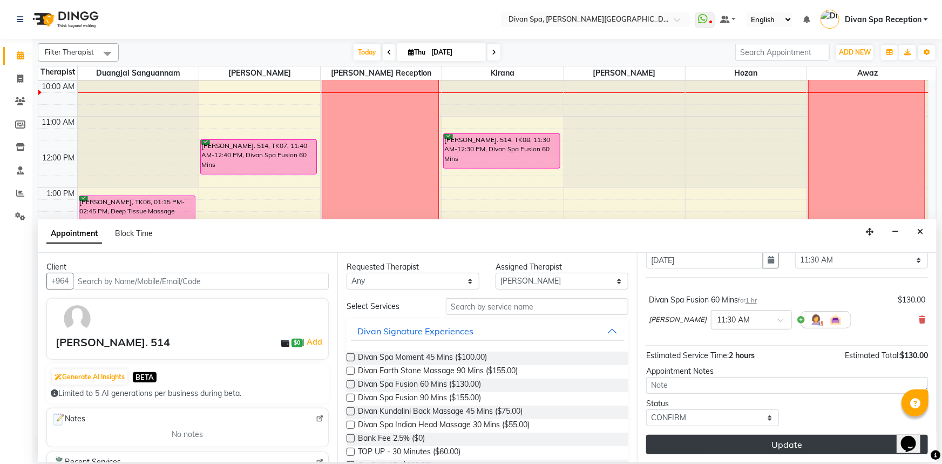
click at [791, 445] on button "Update" at bounding box center [787, 444] width 282 height 19
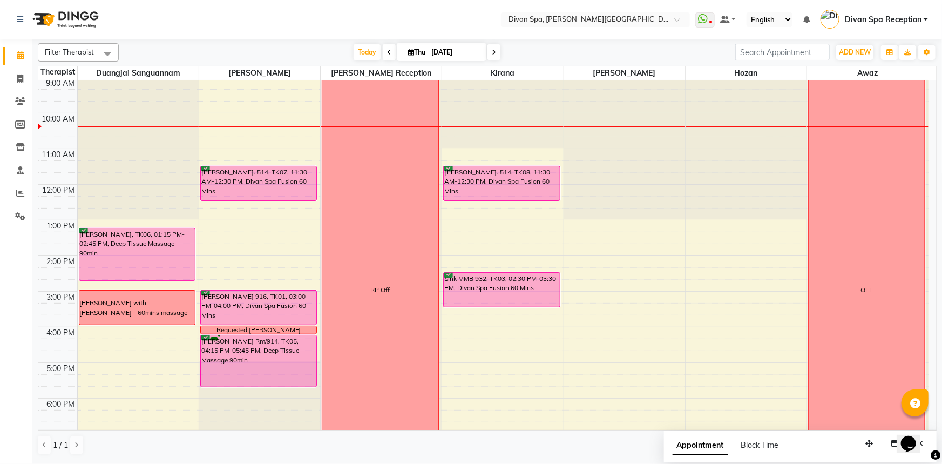
scroll to position [106, 0]
